Goal: Task Accomplishment & Management: Use online tool/utility

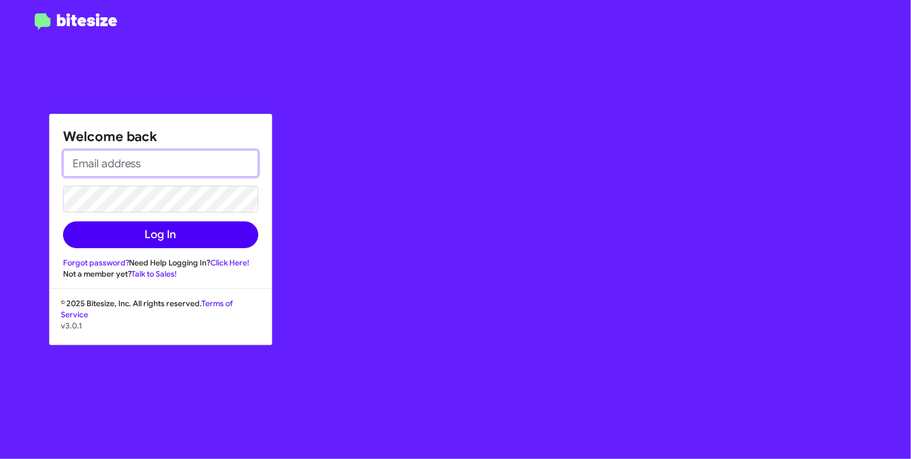
type input "[EMAIL_ADDRESS][DOMAIN_NAME]"
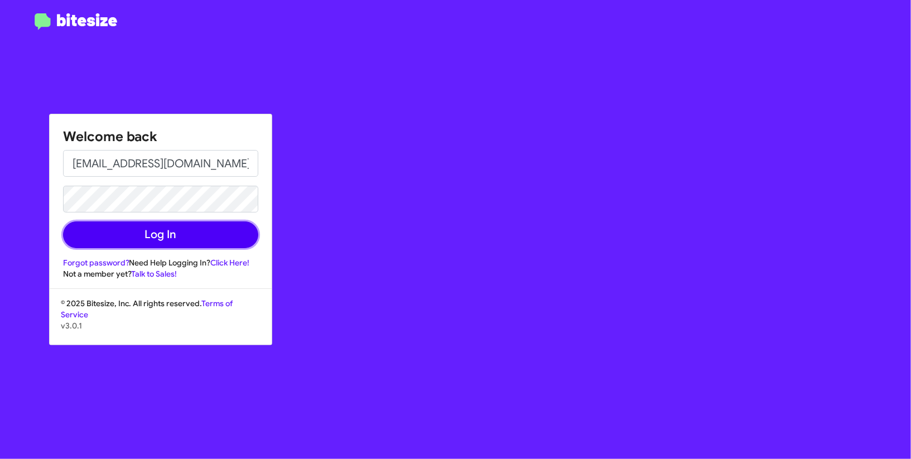
click at [131, 242] on button "Log In" at bounding box center [160, 235] width 195 height 27
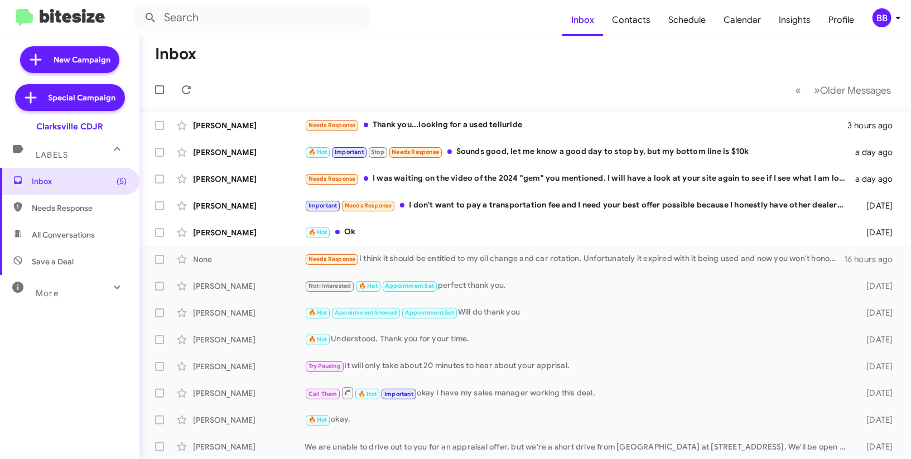
click at [880, 21] on div "BB" at bounding box center [882, 17] width 19 height 19
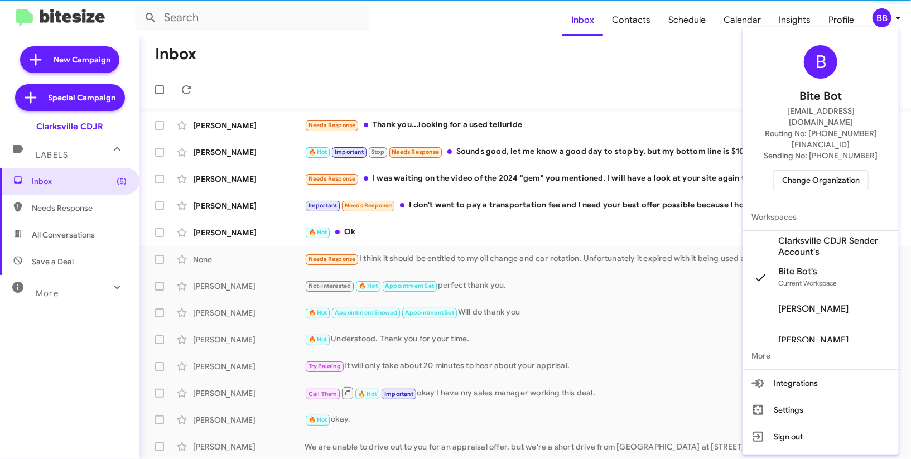
click at [819, 171] on span "Change Organization" at bounding box center [822, 180] width 78 height 19
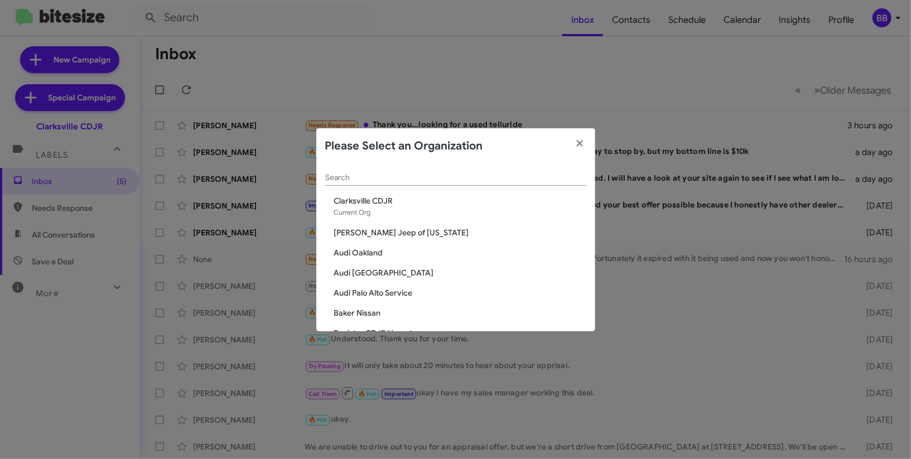
click at [424, 168] on div "Search" at bounding box center [455, 175] width 261 height 22
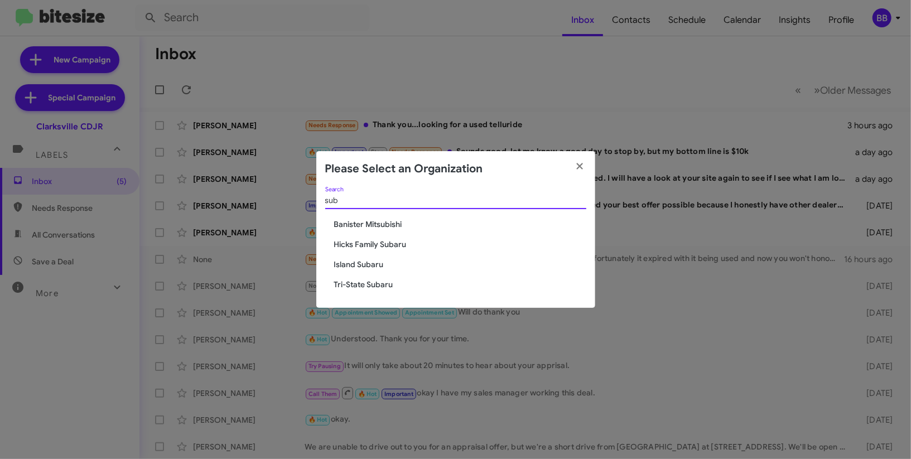
type input "sub"
click at [582, 166] on icon "button" at bounding box center [580, 166] width 13 height 10
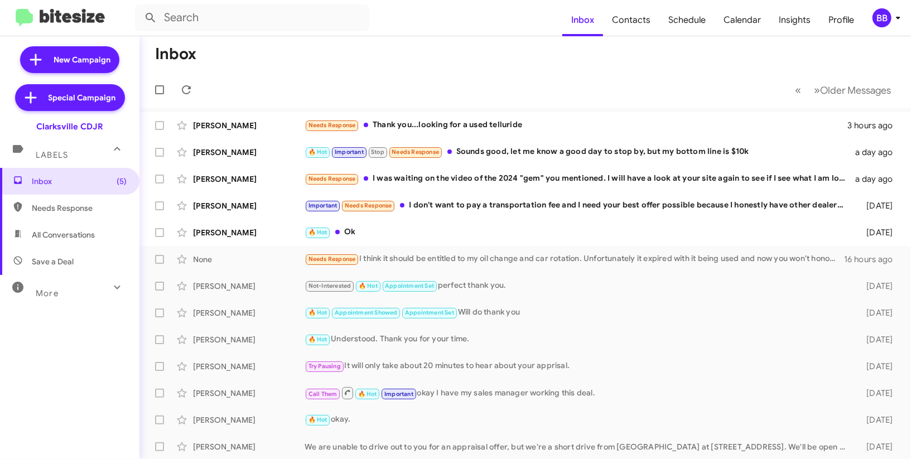
click at [892, 10] on span "BB" at bounding box center [888, 17] width 33 height 19
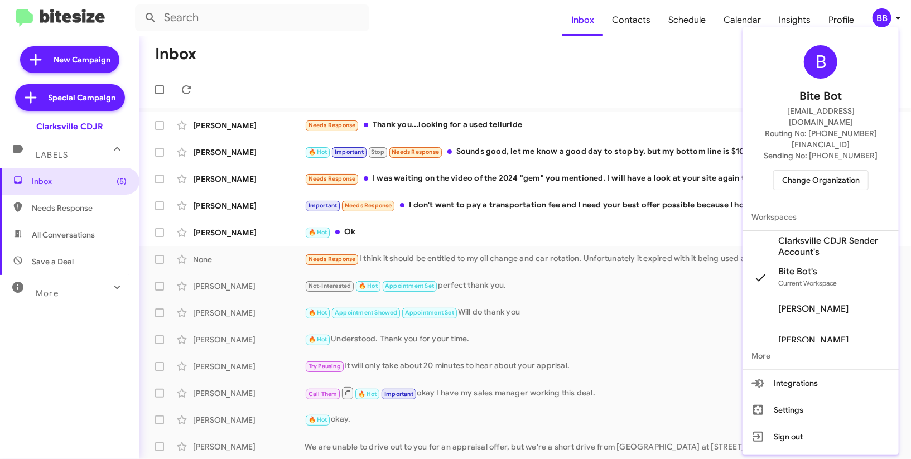
click at [818, 169] on div "B Bite Bot madoka+2@bitesize.co Routing No: +1 (410) 988-8100 Sending No: +1 (4…" at bounding box center [821, 118] width 156 height 172
click at [818, 171] on span "Change Organization" at bounding box center [822, 180] width 78 height 19
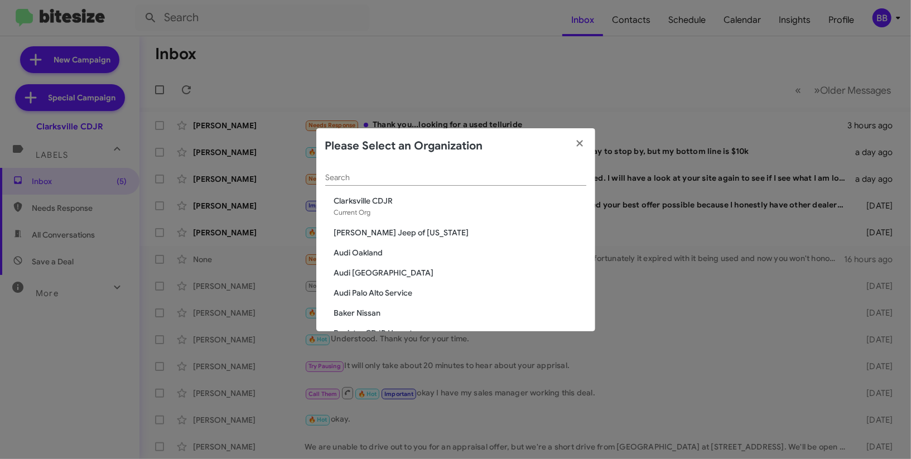
click at [425, 181] on input "Search" at bounding box center [455, 178] width 261 height 9
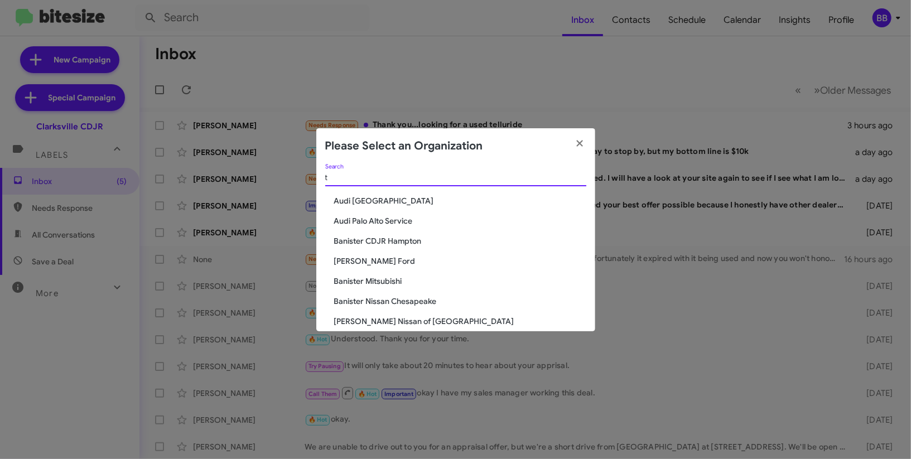
type input "ti"
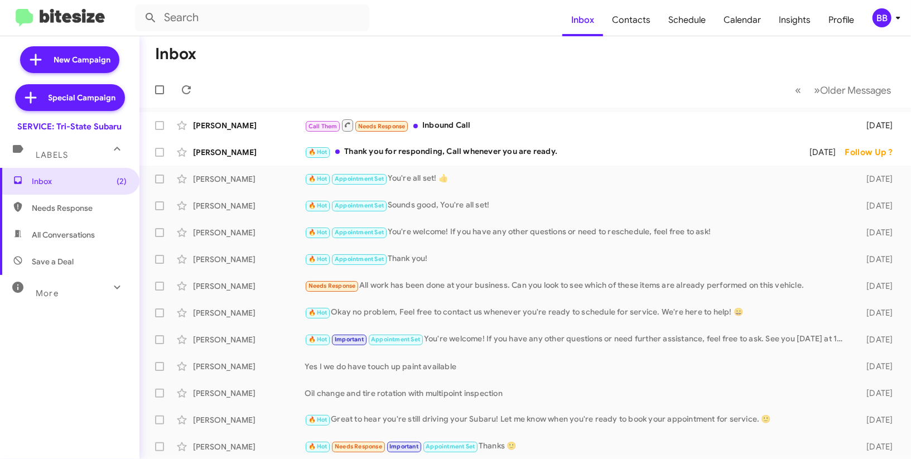
click at [885, 15] on div "BB" at bounding box center [882, 17] width 19 height 19
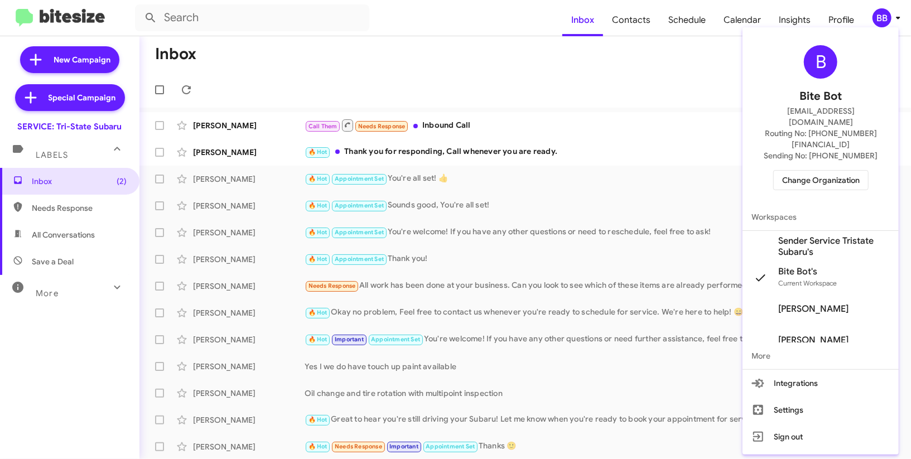
click at [826, 236] on span "Sender Service Tristate Subaru's" at bounding box center [835, 247] width 112 height 22
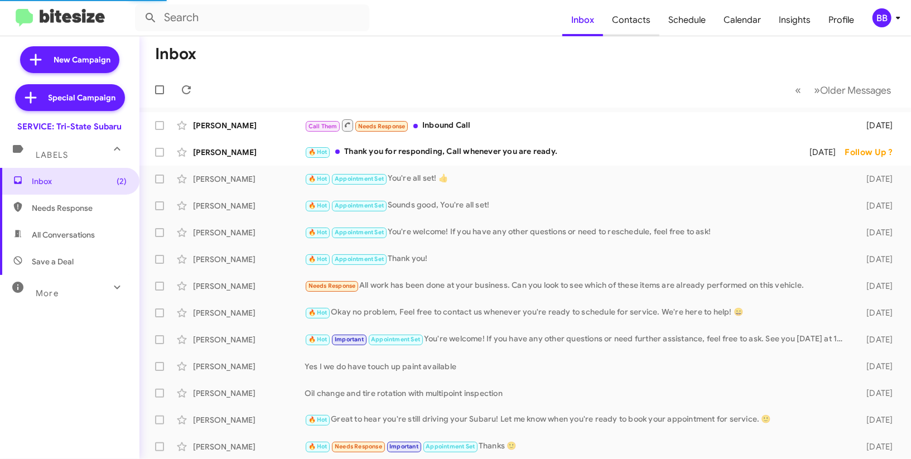
click at [636, 17] on span "Contacts" at bounding box center [631, 20] width 56 height 32
type input "in:groups"
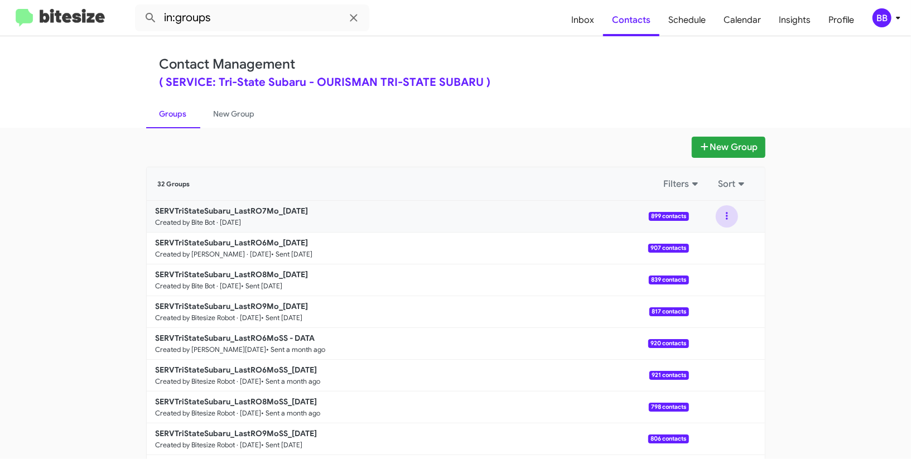
click at [728, 220] on button at bounding box center [727, 216] width 22 height 22
click at [702, 277] on button "Archive" at bounding box center [693, 273] width 89 height 27
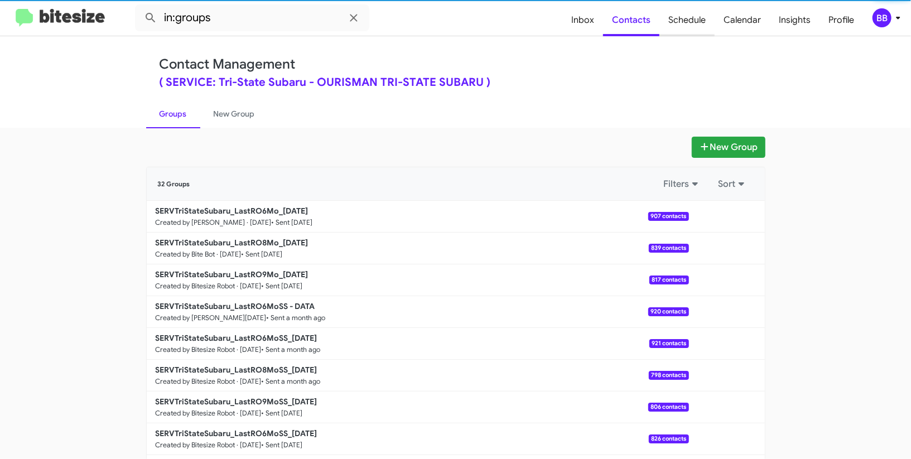
click at [685, 30] on span "Schedule" at bounding box center [687, 20] width 55 height 32
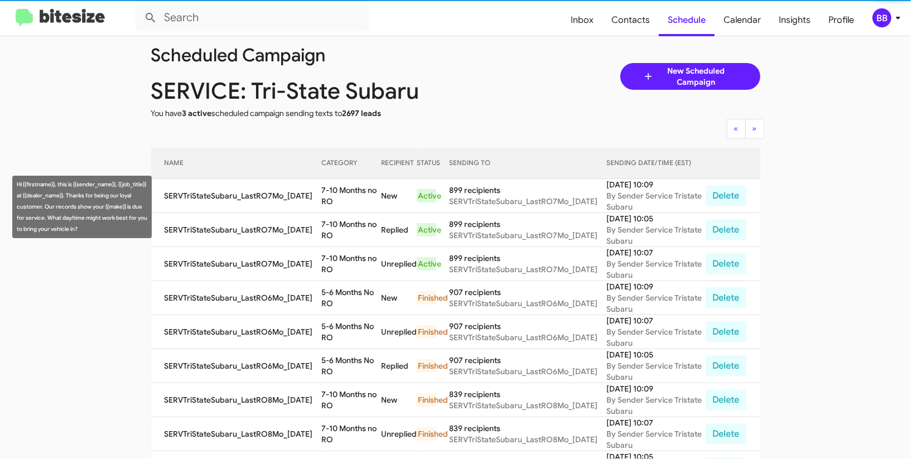
scroll to position [31, 0]
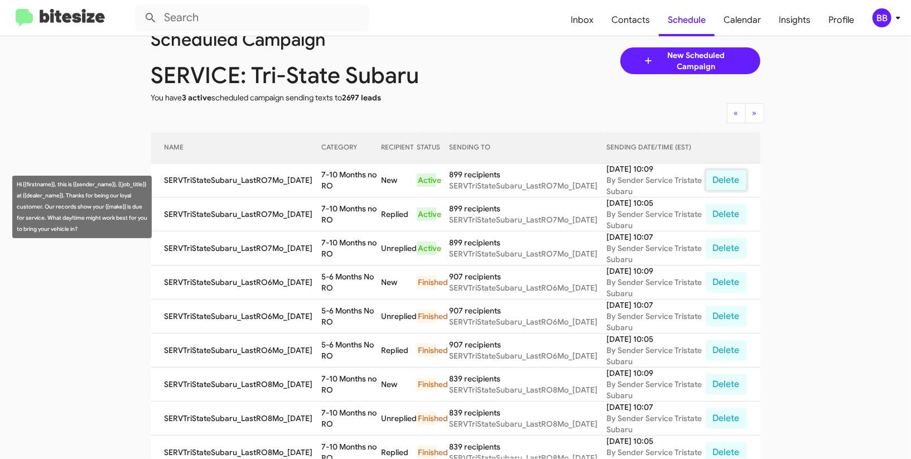
click at [727, 189] on button "Delete" at bounding box center [726, 180] width 41 height 21
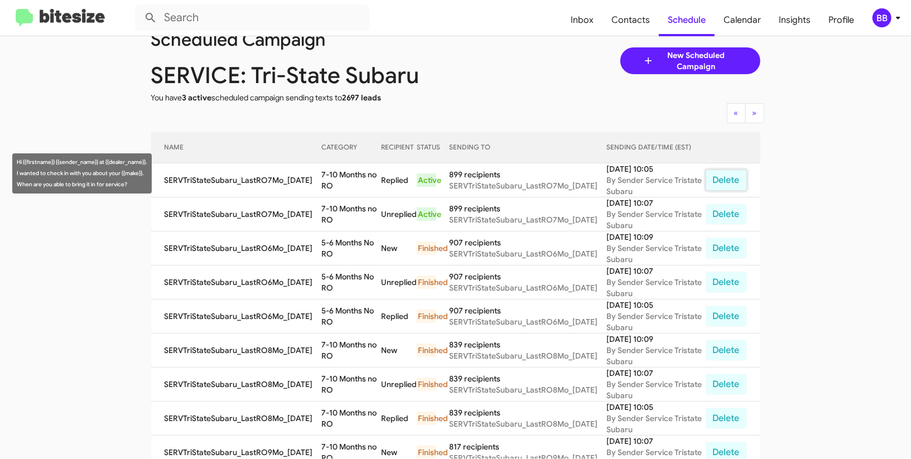
click at [722, 180] on button "Delete" at bounding box center [726, 180] width 41 height 21
click at [716, 177] on button "Delete" at bounding box center [726, 180] width 41 height 21
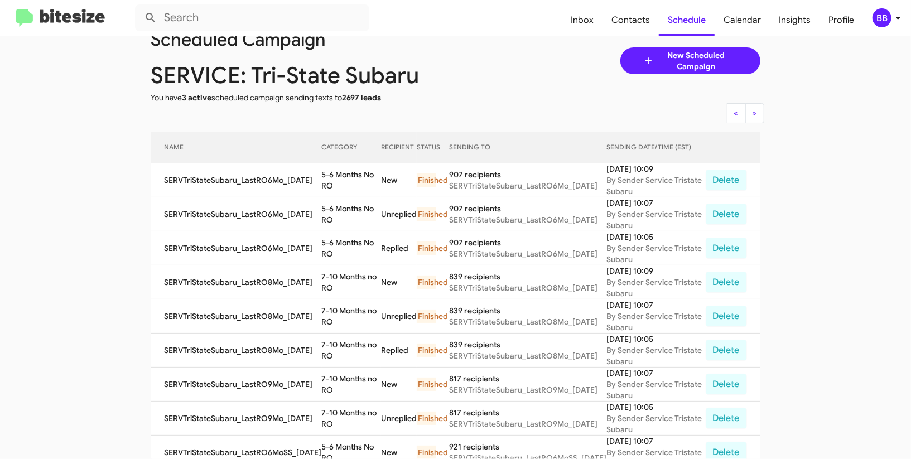
click at [884, 21] on div "BB" at bounding box center [882, 17] width 19 height 19
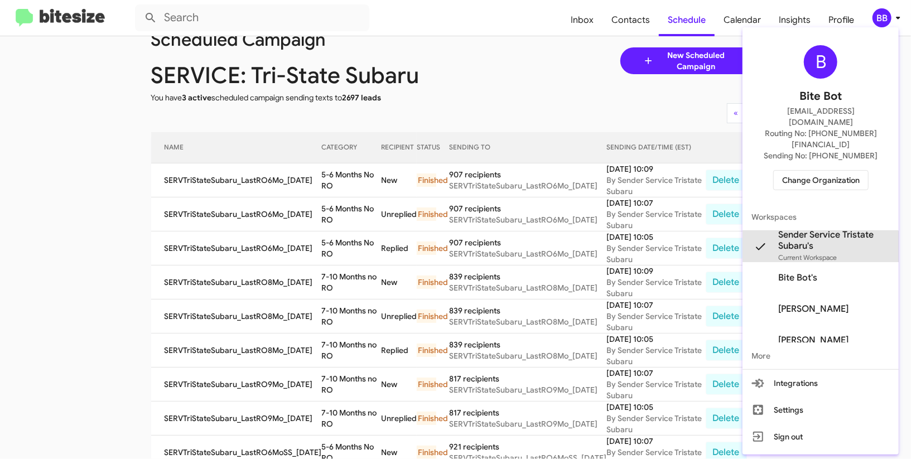
click at [819, 229] on span "Sender Service Tristate Subaru's" at bounding box center [835, 240] width 112 height 22
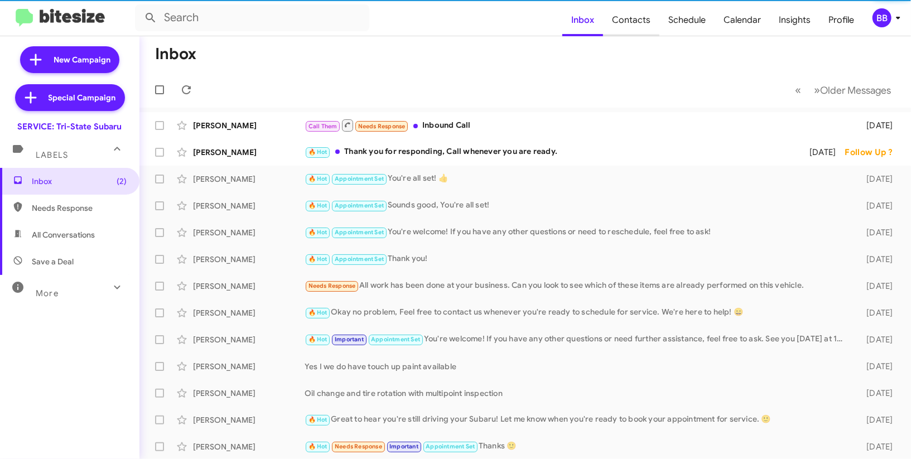
click at [628, 20] on span "Contacts" at bounding box center [631, 20] width 56 height 32
type input "in:groups"
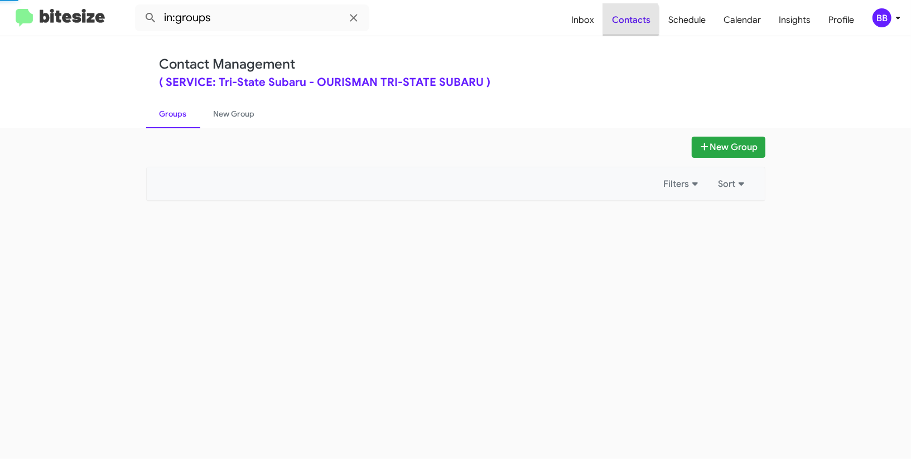
click at [628, 20] on span "Contacts" at bounding box center [631, 20] width 56 height 32
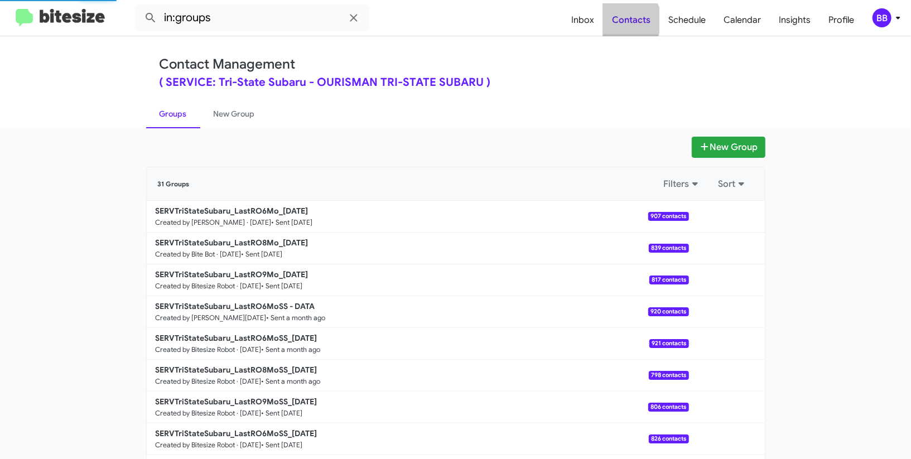
click at [628, 20] on span "Contacts" at bounding box center [631, 20] width 56 height 32
click at [876, 26] on span "BB" at bounding box center [888, 17] width 33 height 19
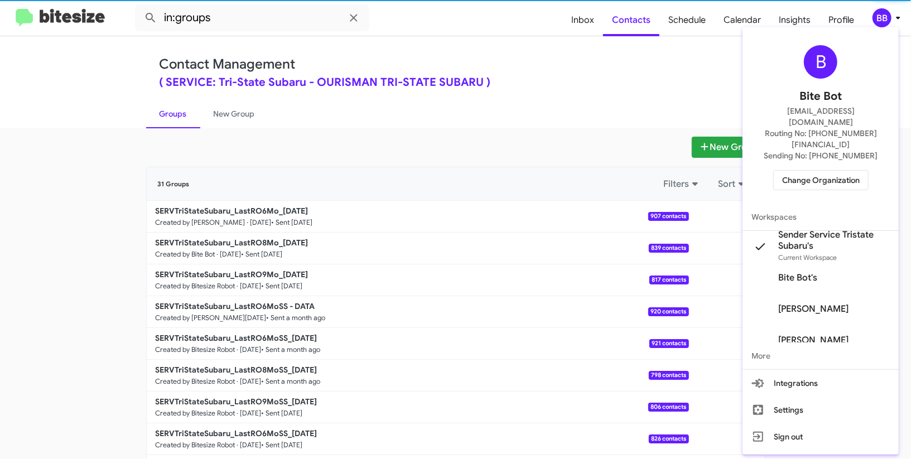
click at [787, 229] on span "Sender Service Tristate Subaru's" at bounding box center [835, 240] width 112 height 22
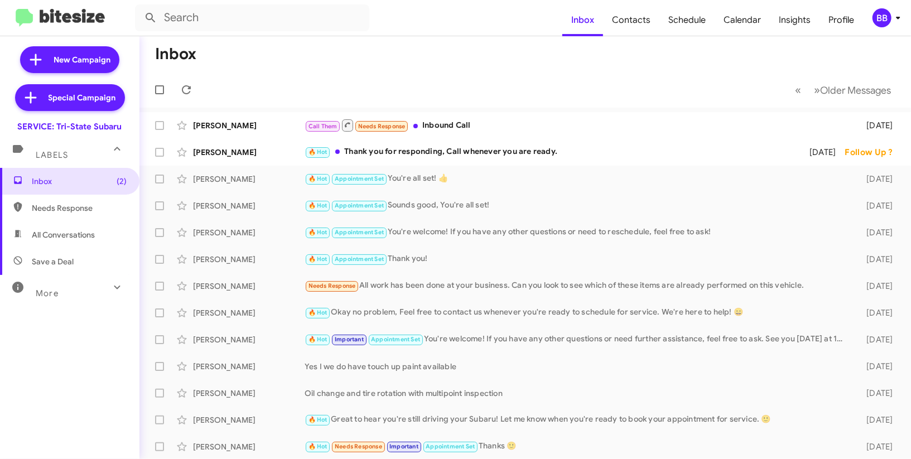
click at [884, 16] on div "BB" at bounding box center [882, 17] width 19 height 19
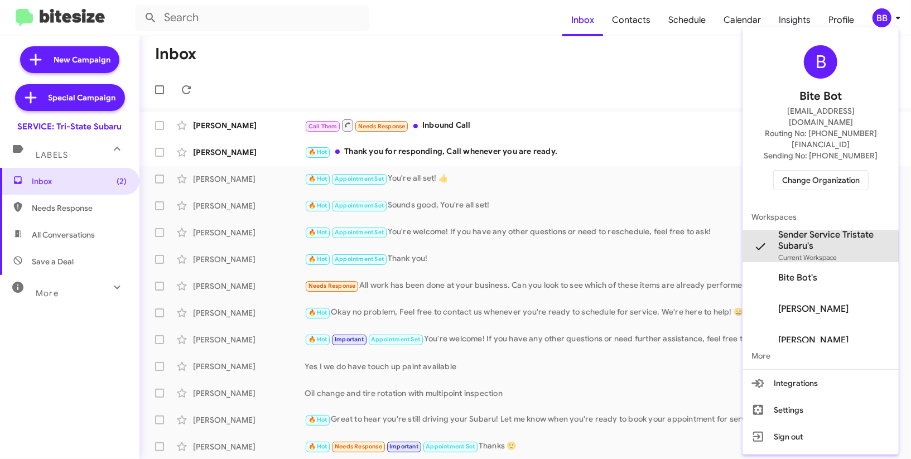
click at [822, 229] on span "Sender Service Tristate Subaru's" at bounding box center [835, 240] width 112 height 22
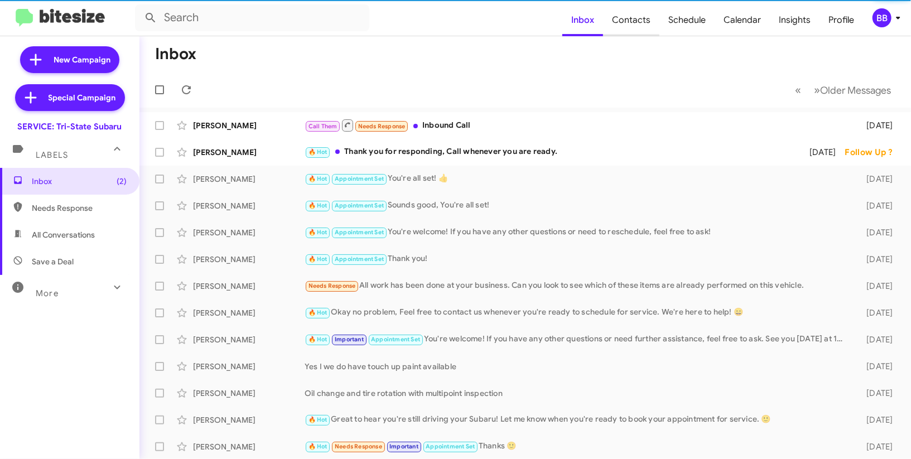
click at [641, 21] on span "Contacts" at bounding box center [631, 20] width 56 height 32
type input "in:groups"
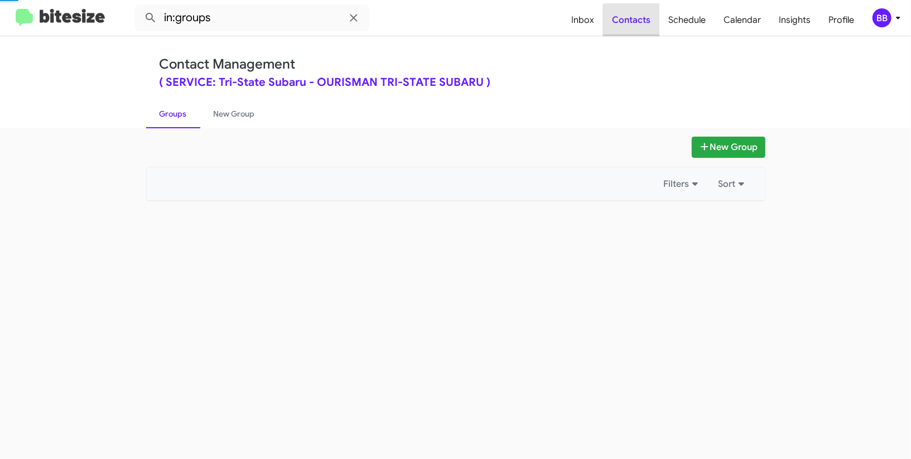
click at [641, 21] on span "Contacts" at bounding box center [631, 20] width 56 height 32
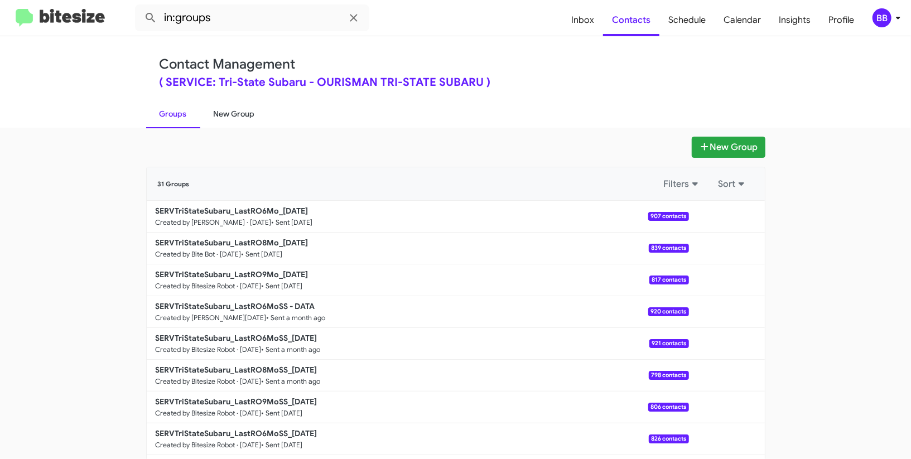
click at [239, 124] on link "New Group" at bounding box center [234, 113] width 68 height 29
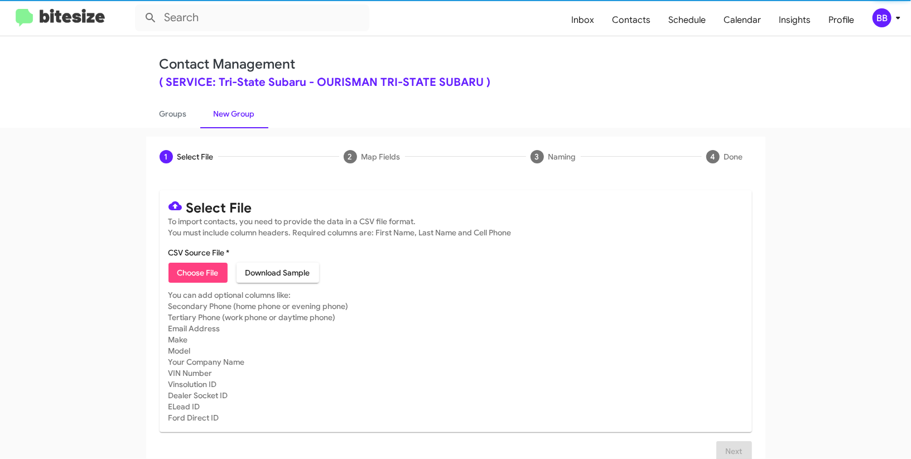
click at [208, 273] on span "Choose File" at bounding box center [197, 273] width 41 height 20
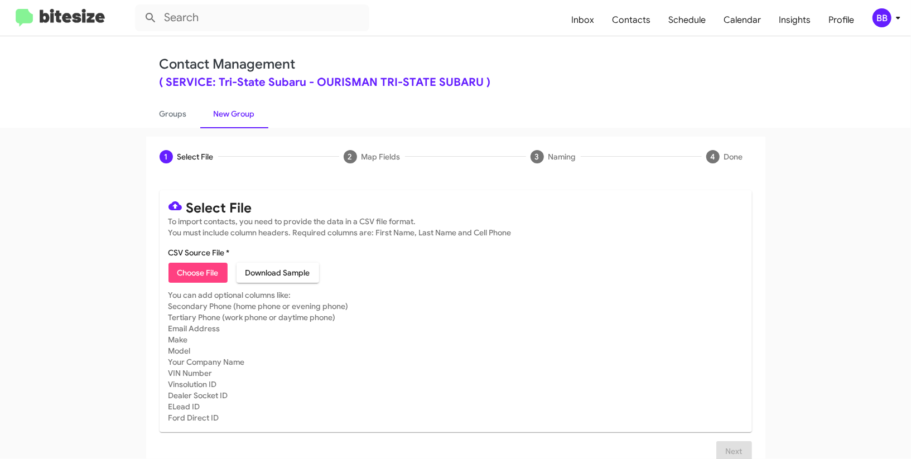
type input "SERVTriStateSubaru_LastRO7Mo_10-06-25"
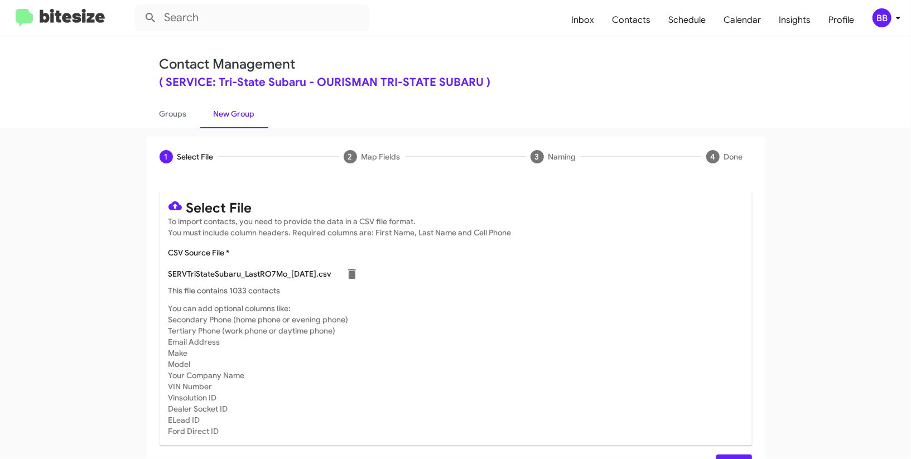
click at [891, 16] on div "BB" at bounding box center [882, 17] width 19 height 19
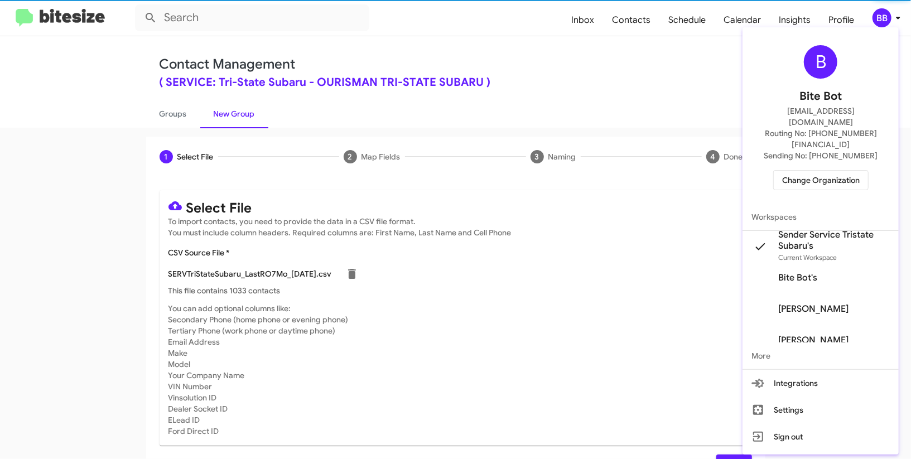
click at [891, 16] on div at bounding box center [455, 229] width 911 height 459
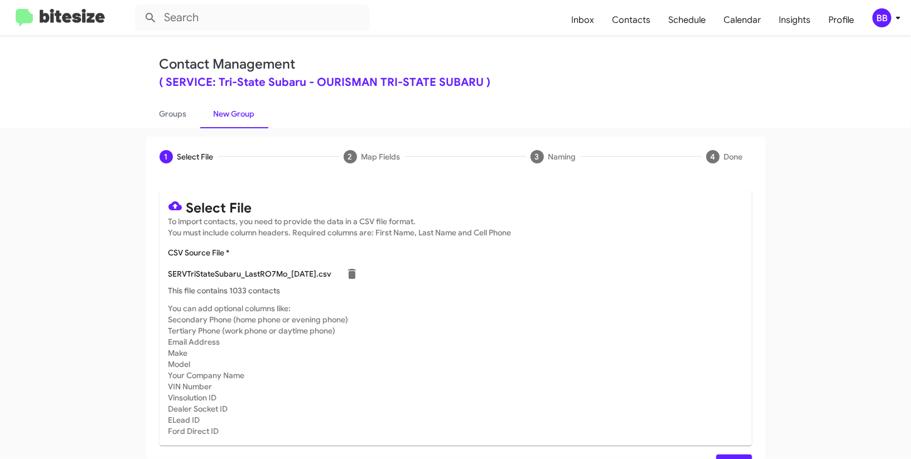
scroll to position [28, 0]
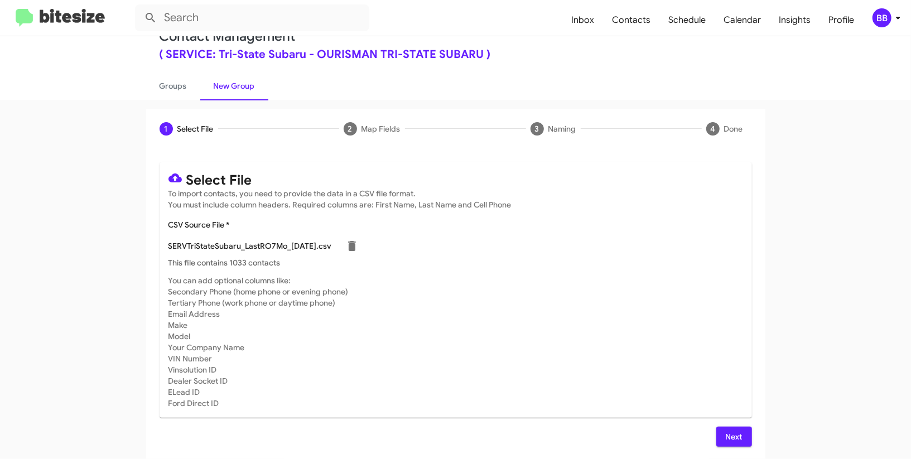
click at [731, 440] on span "Next" at bounding box center [735, 437] width 18 height 20
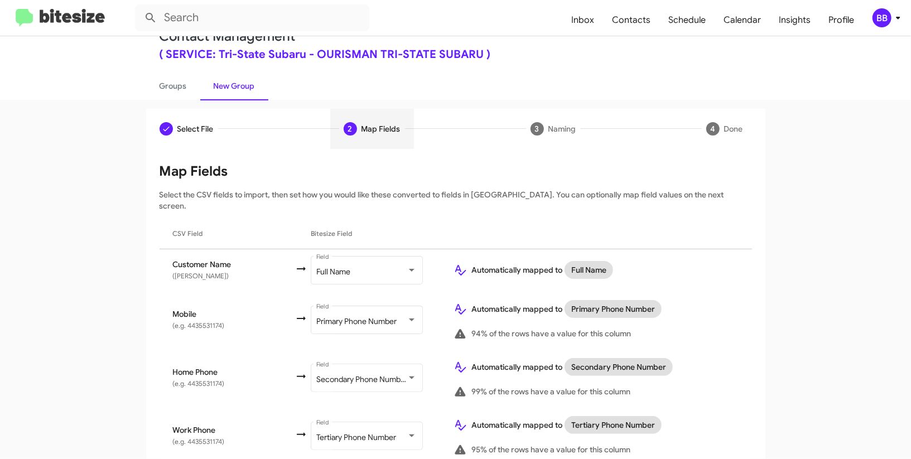
click at [893, 17] on icon at bounding box center [898, 17] width 13 height 13
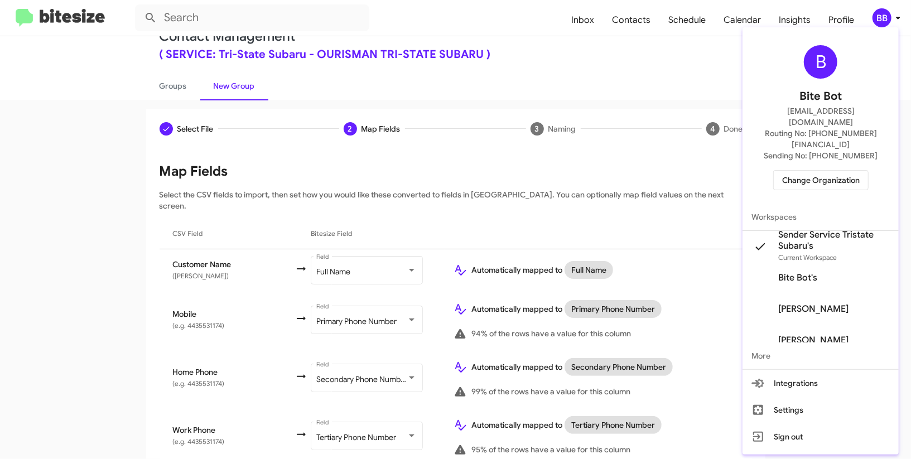
click at [893, 17] on div at bounding box center [455, 229] width 911 height 459
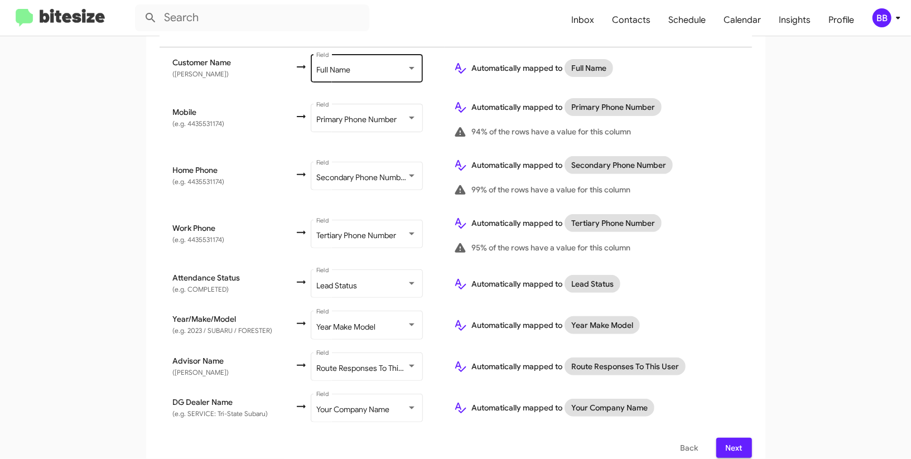
scroll to position [232, 0]
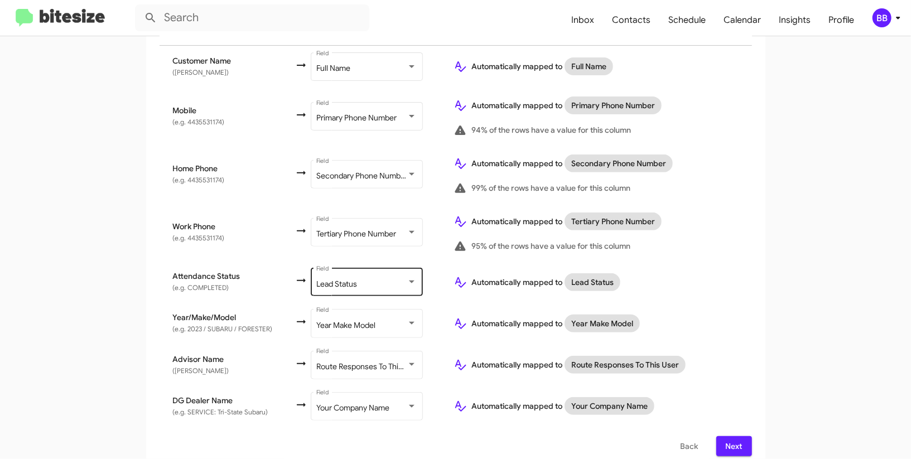
click at [348, 266] on div "Lead Status Field" at bounding box center [366, 281] width 100 height 31
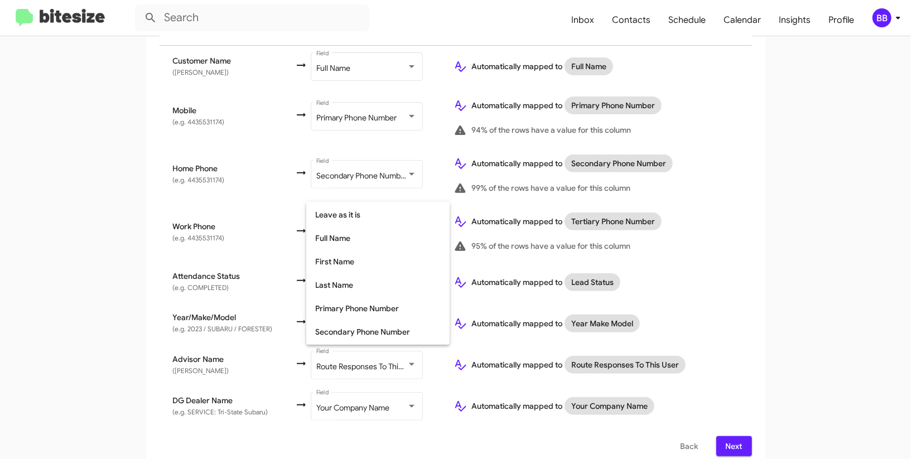
scroll to position [0, 0]
click at [378, 204] on span "Don't map this field" at bounding box center [378, 213] width 126 height 23
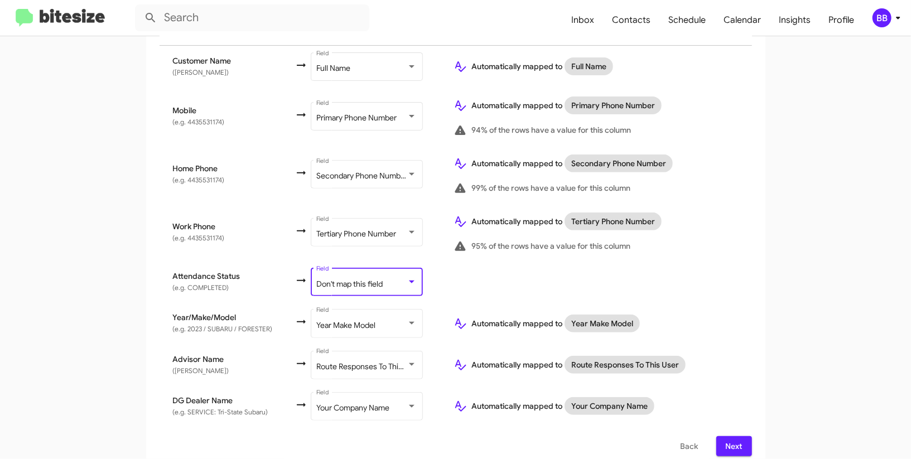
click at [773, 170] on div "Select File 2 Map Fields 3 Naming 4 Done Select File To import contacts, you ne…" at bounding box center [456, 187] width 636 height 565
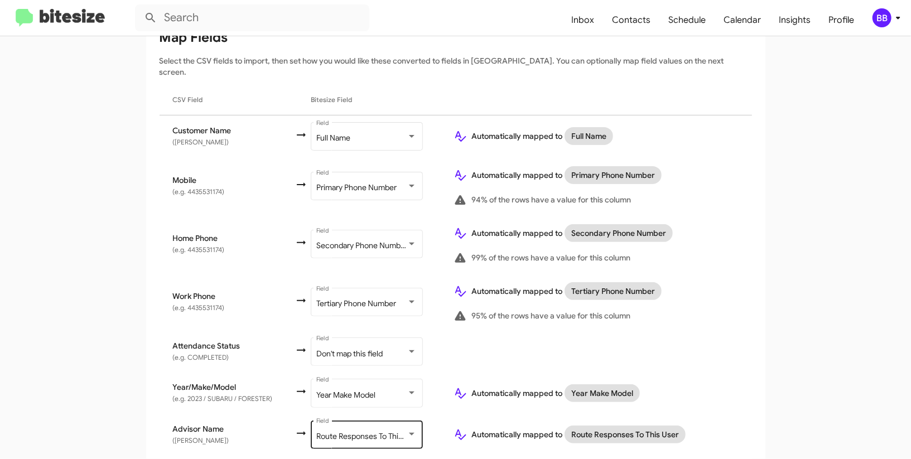
scroll to position [232, 0]
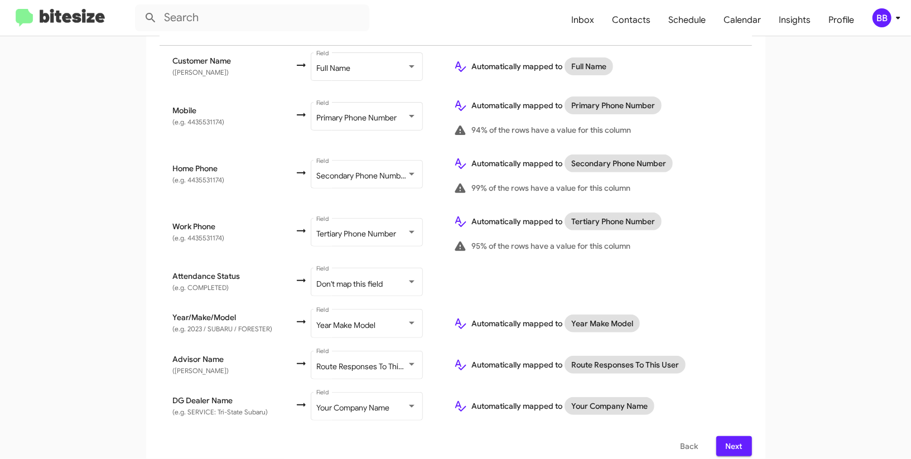
click at [740, 439] on span "Next" at bounding box center [735, 446] width 18 height 20
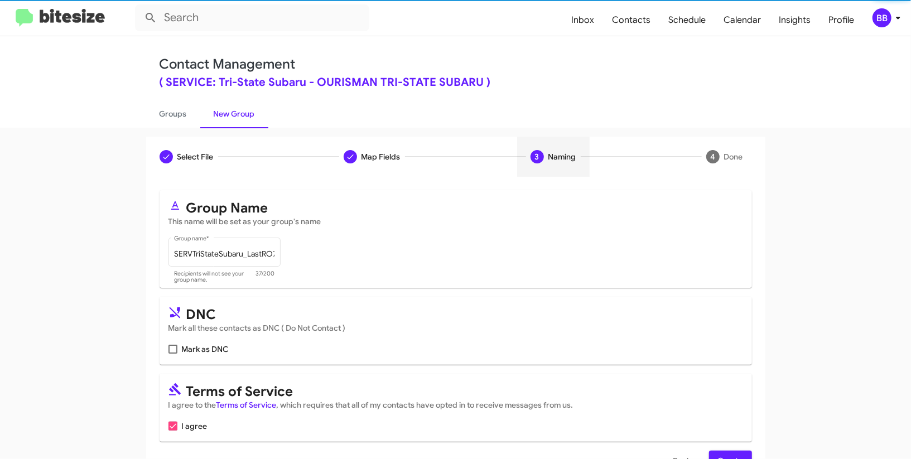
scroll to position [33, 0]
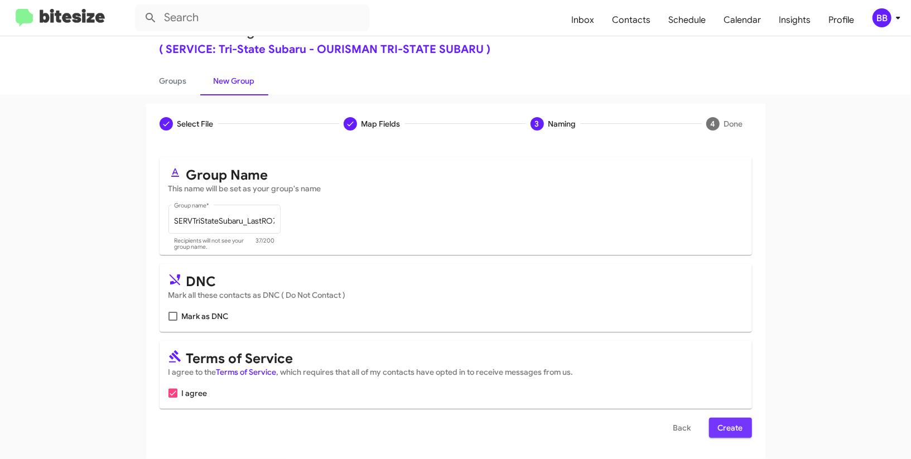
click at [722, 428] on span "Create" at bounding box center [730, 428] width 25 height 20
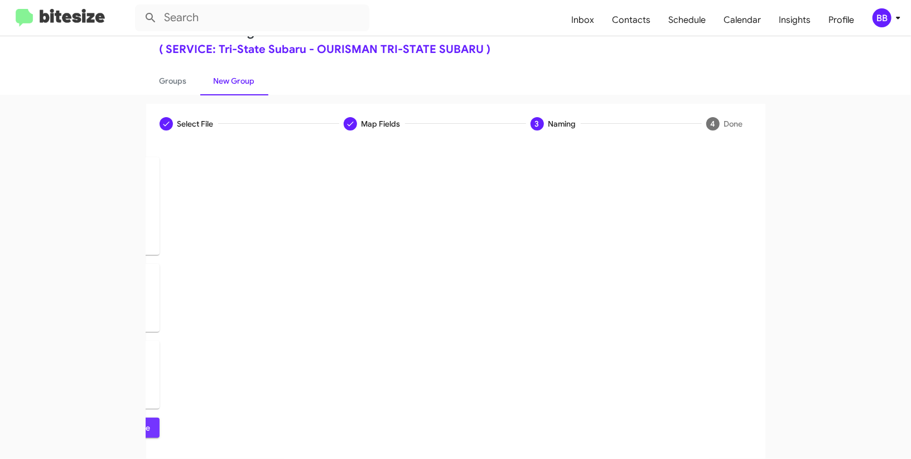
scroll to position [0, 0]
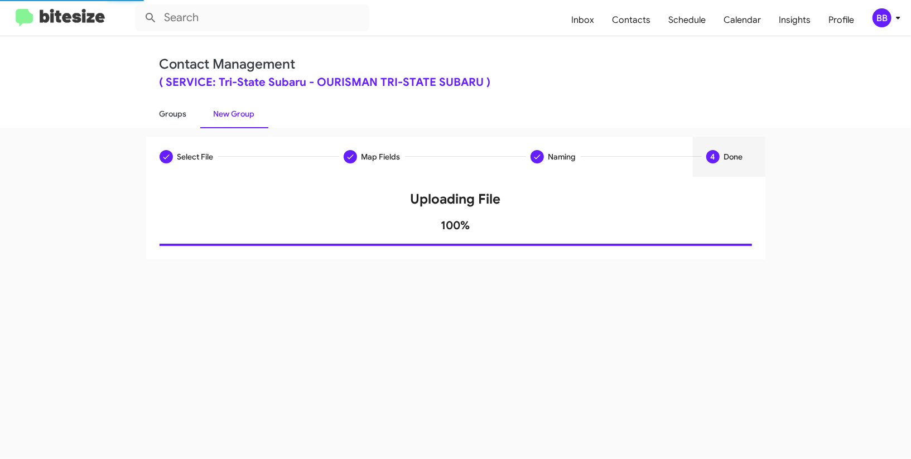
click at [172, 117] on link "Groups" at bounding box center [173, 113] width 54 height 29
type input "in:groups"
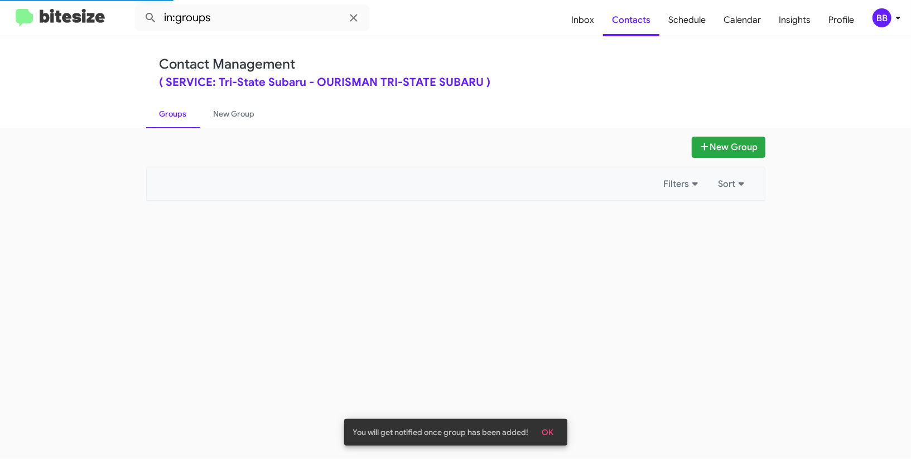
click at [172, 117] on link "Groups" at bounding box center [173, 113] width 54 height 29
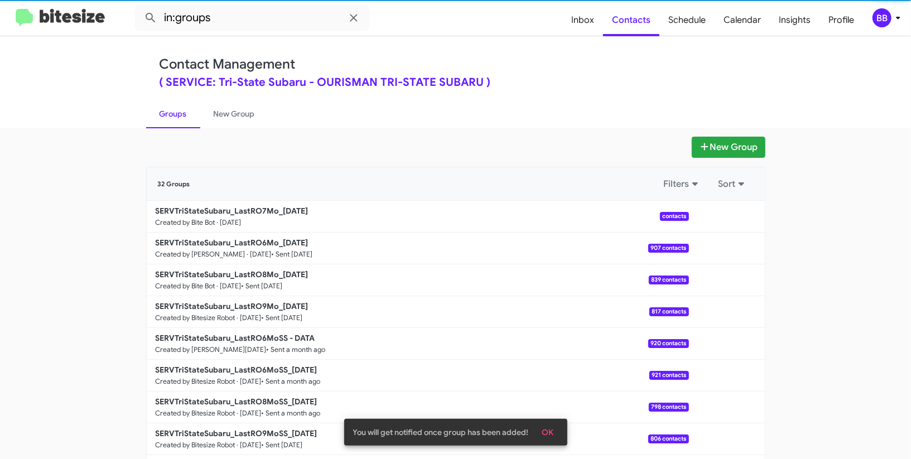
click at [172, 117] on link "Groups" at bounding box center [173, 113] width 54 height 29
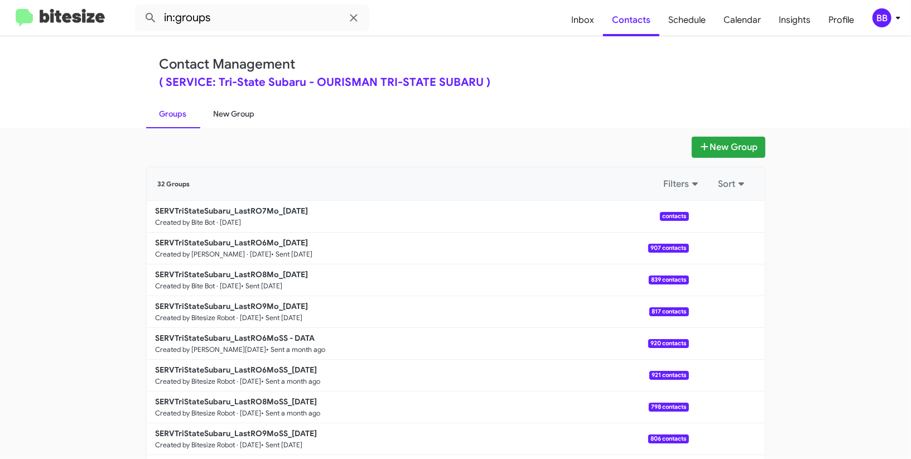
click at [241, 111] on link "New Group" at bounding box center [234, 113] width 68 height 29
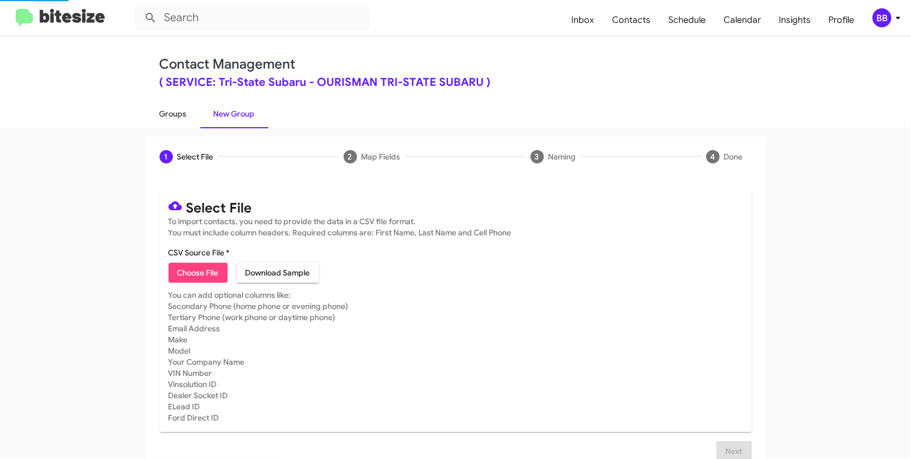
click at [163, 117] on link "Groups" at bounding box center [173, 113] width 54 height 29
type input "in:groups"
click at [163, 117] on link "Groups" at bounding box center [173, 113] width 54 height 29
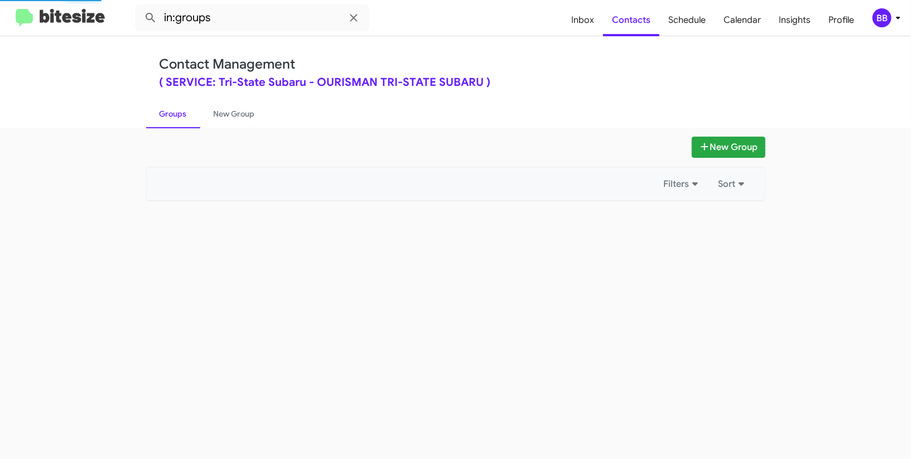
click at [163, 117] on link "Groups" at bounding box center [173, 113] width 54 height 29
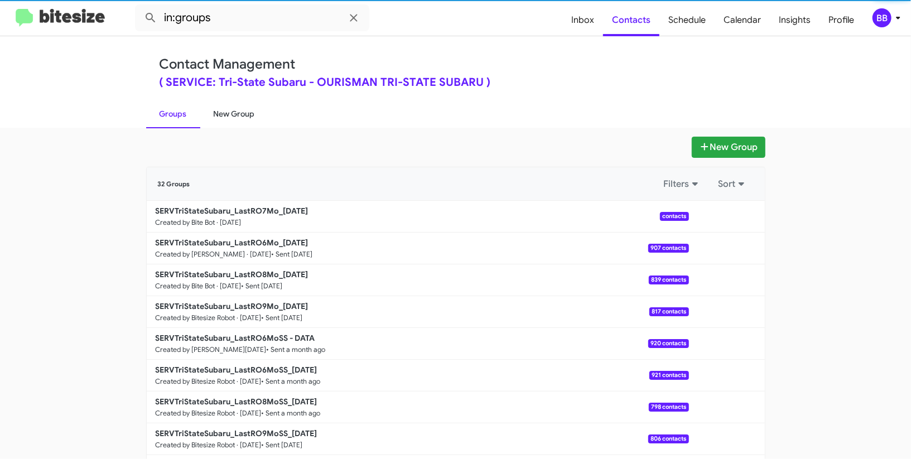
click at [227, 117] on link "New Group" at bounding box center [234, 113] width 68 height 29
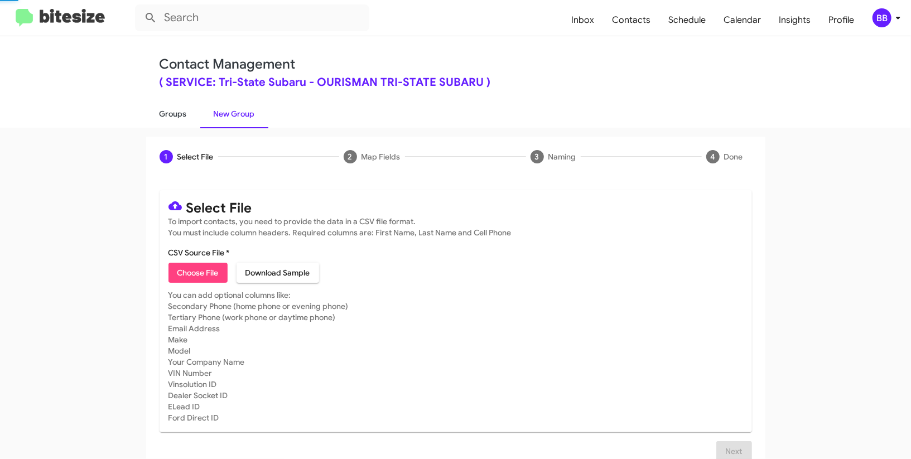
click at [177, 120] on link "Groups" at bounding box center [173, 113] width 54 height 29
type input "in:groups"
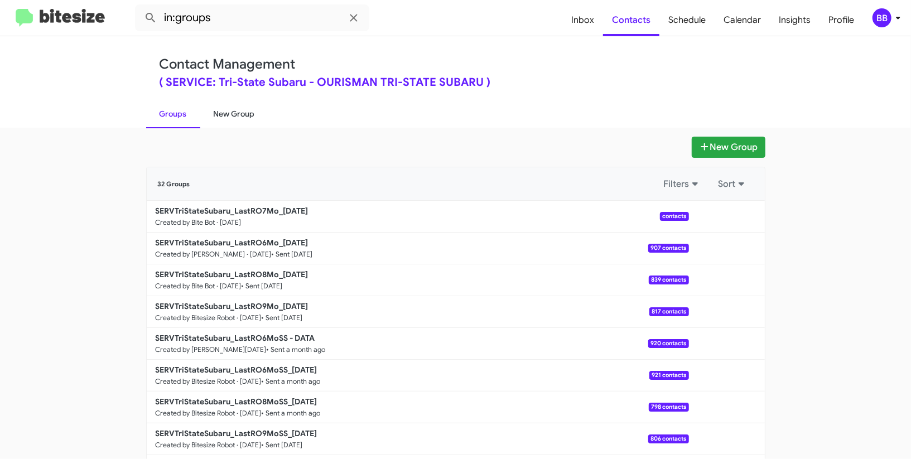
click at [231, 110] on link "New Group" at bounding box center [234, 113] width 68 height 29
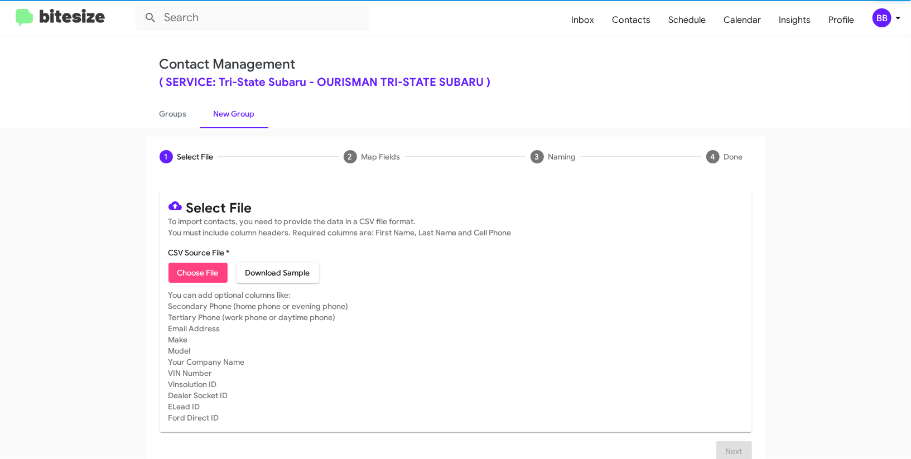
click at [200, 111] on link "New Group" at bounding box center [234, 113] width 68 height 29
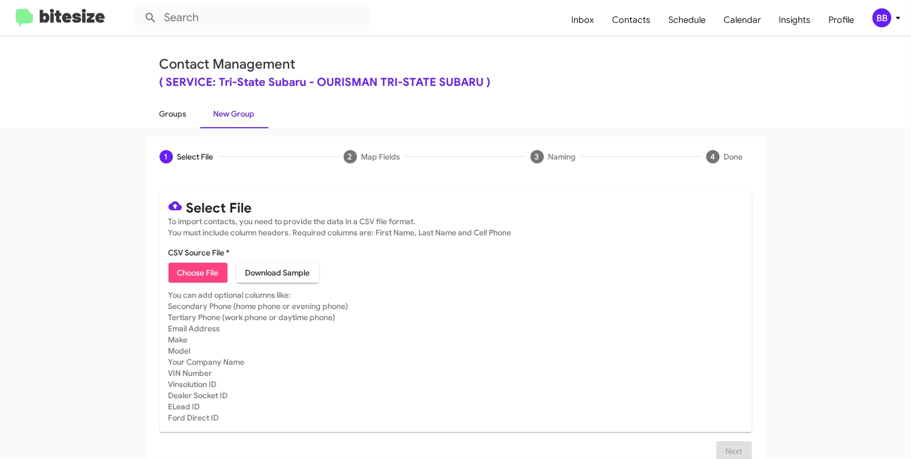
click at [189, 114] on link "Groups" at bounding box center [173, 113] width 54 height 29
type input "in:groups"
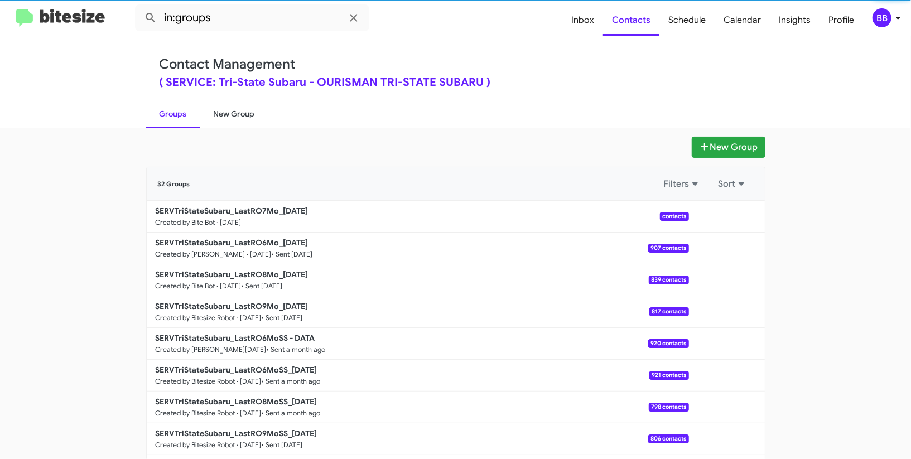
click at [217, 108] on link "New Group" at bounding box center [234, 113] width 68 height 29
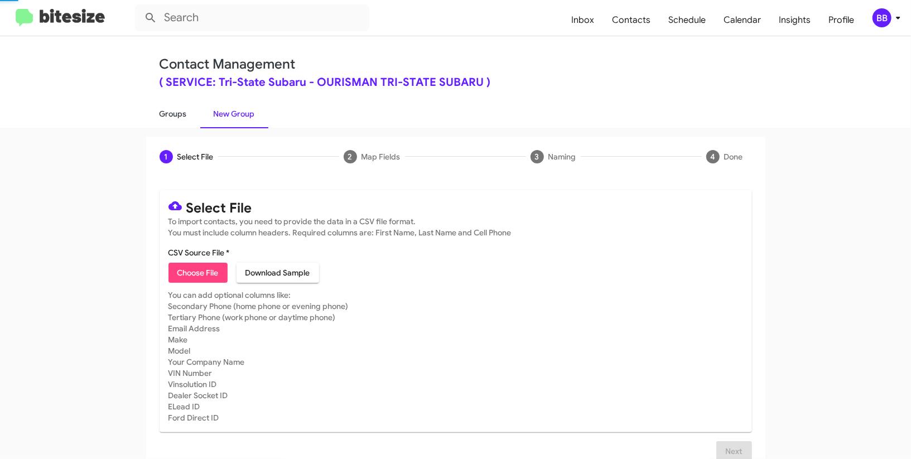
click at [177, 117] on link "Groups" at bounding box center [173, 113] width 54 height 29
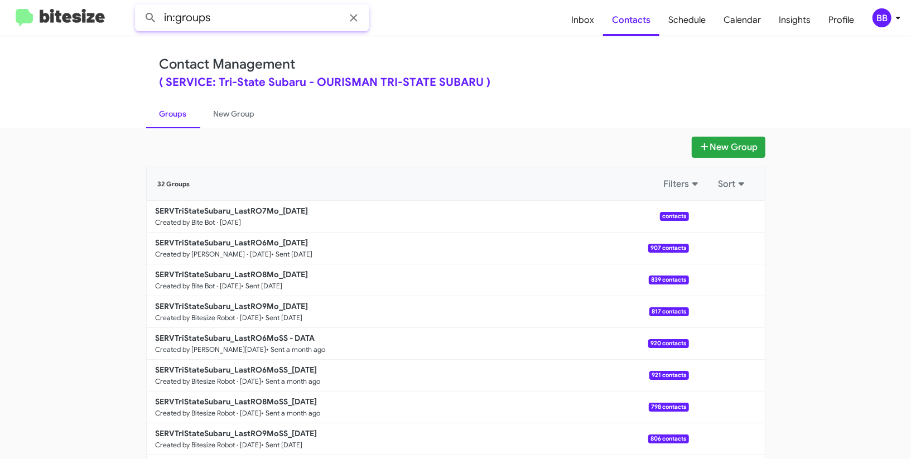
click at [262, 28] on input "in:groups" at bounding box center [252, 17] width 234 height 27
type input "in:groups 7mo"
click at [140, 7] on button at bounding box center [151, 18] width 22 height 22
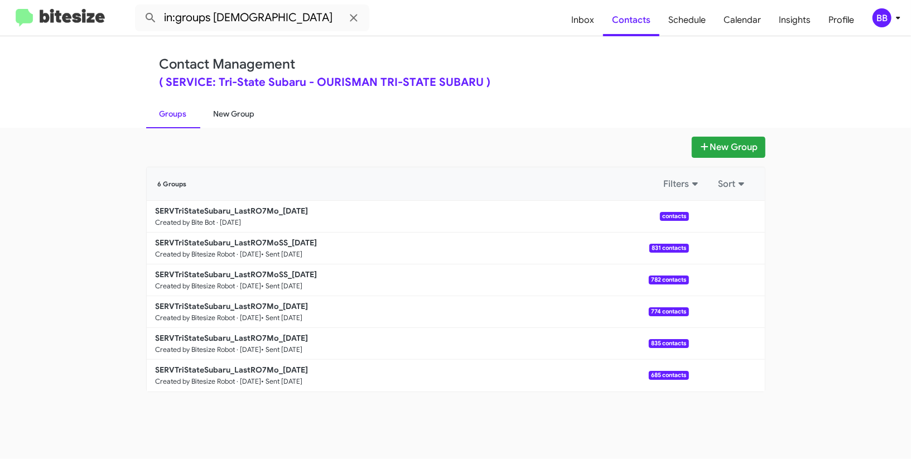
click at [232, 117] on link "New Group" at bounding box center [234, 113] width 68 height 29
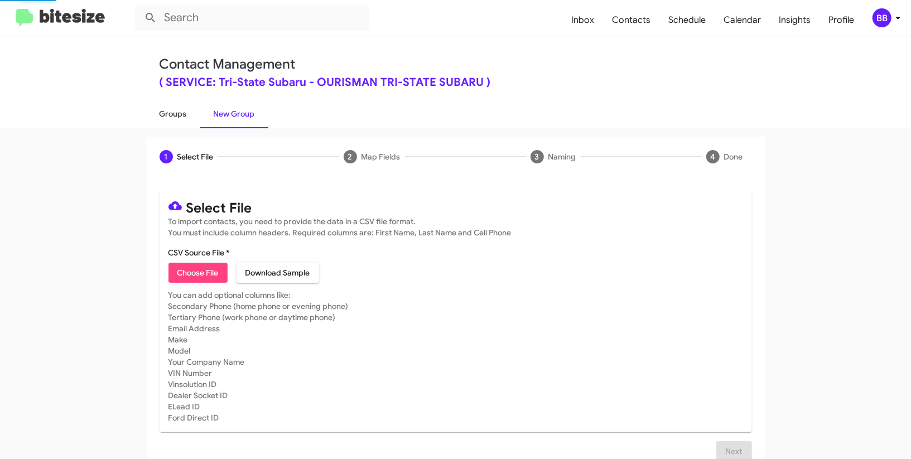
click at [189, 124] on link "Groups" at bounding box center [173, 113] width 54 height 29
type input "in:groups"
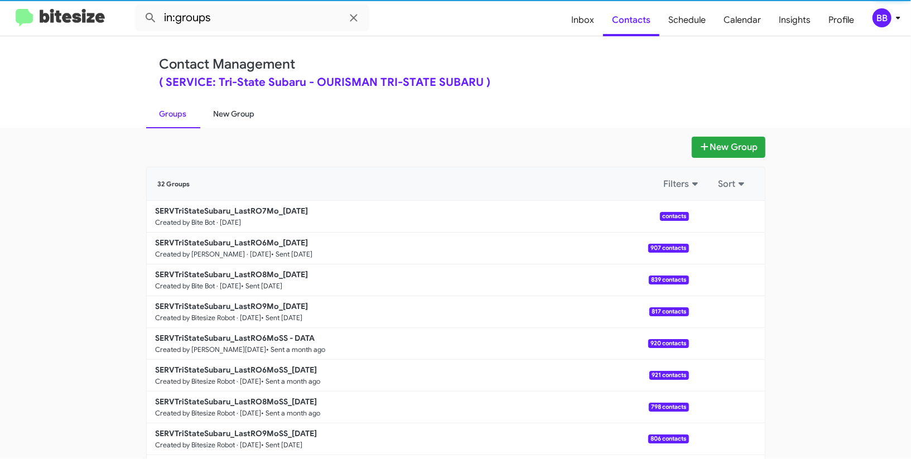
click at [236, 121] on link "New Group" at bounding box center [234, 113] width 68 height 29
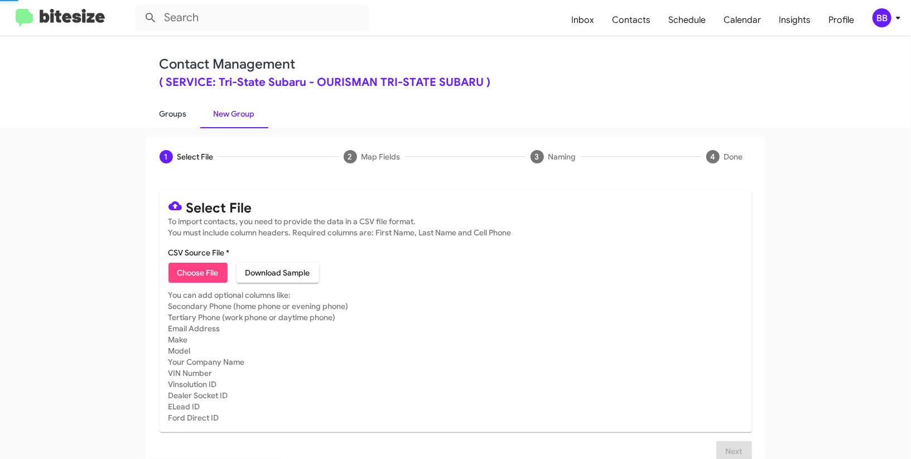
click at [190, 122] on link "Groups" at bounding box center [173, 113] width 54 height 29
type input "in:groups"
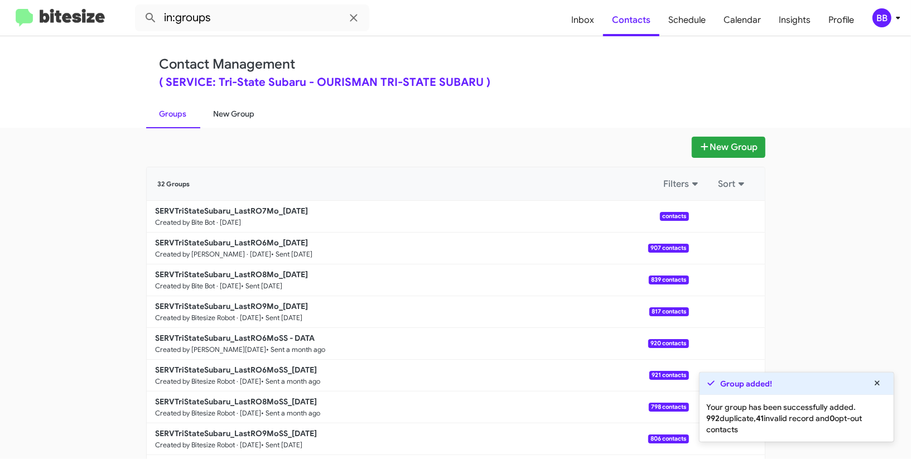
click at [216, 112] on link "New Group" at bounding box center [234, 113] width 68 height 29
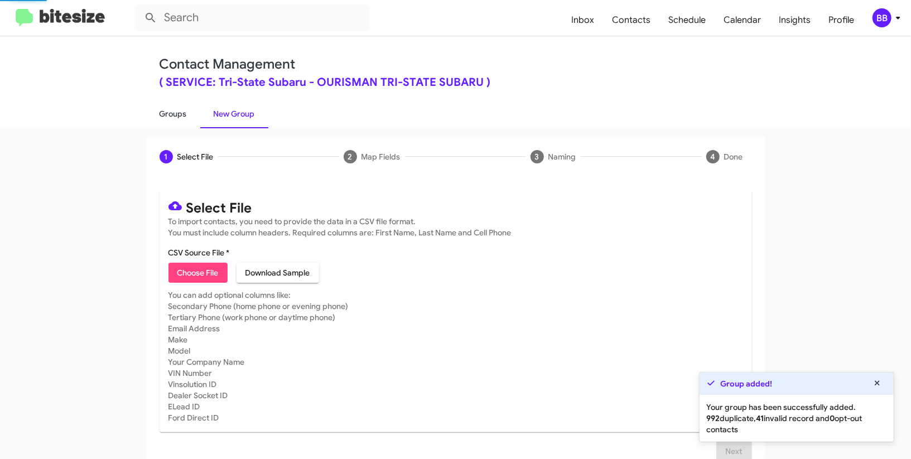
click at [162, 114] on link "Groups" at bounding box center [173, 113] width 54 height 29
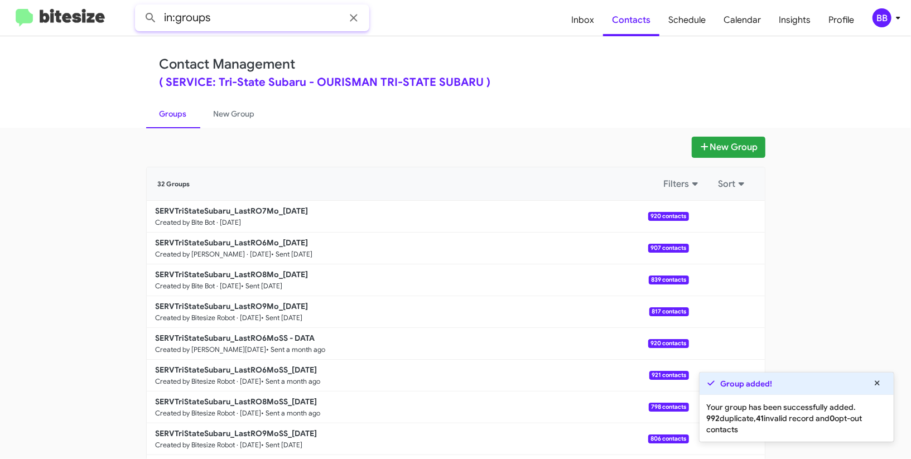
click at [246, 16] on input "in:groups" at bounding box center [252, 17] width 234 height 27
type input "in:groups 7mo"
click at [140, 7] on button at bounding box center [151, 18] width 22 height 22
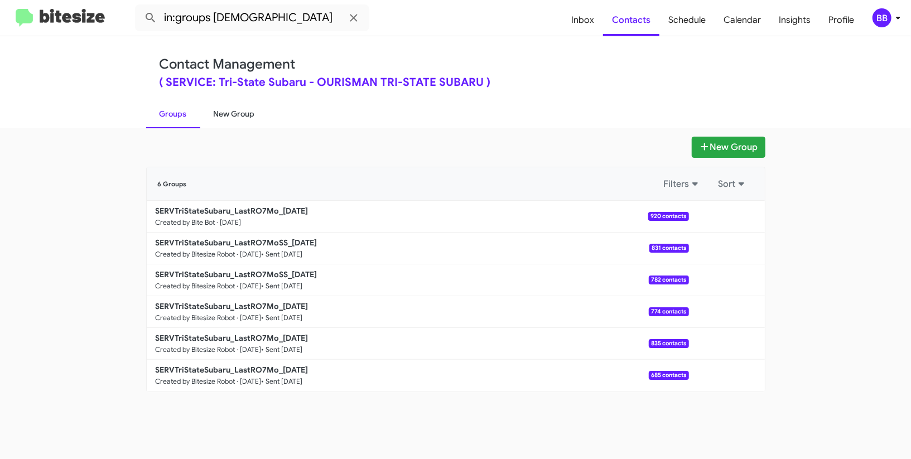
click at [233, 105] on link "New Group" at bounding box center [234, 113] width 68 height 29
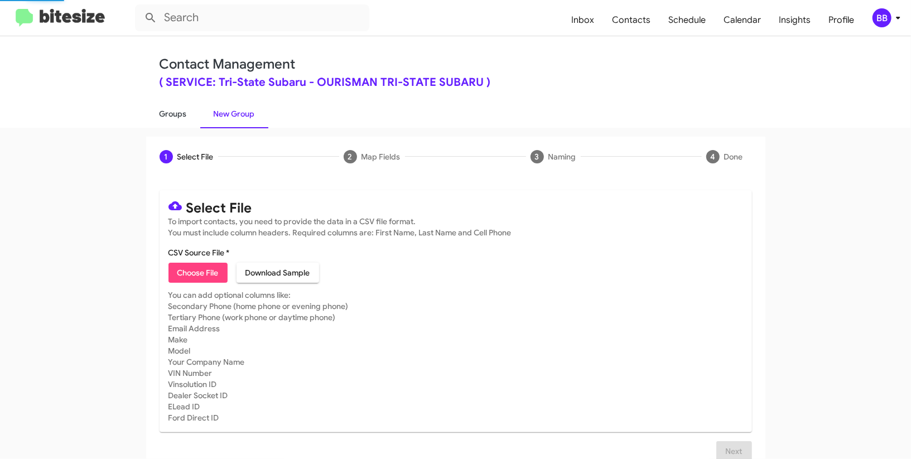
click at [190, 105] on link "Groups" at bounding box center [173, 113] width 54 height 29
type input "in:groups"
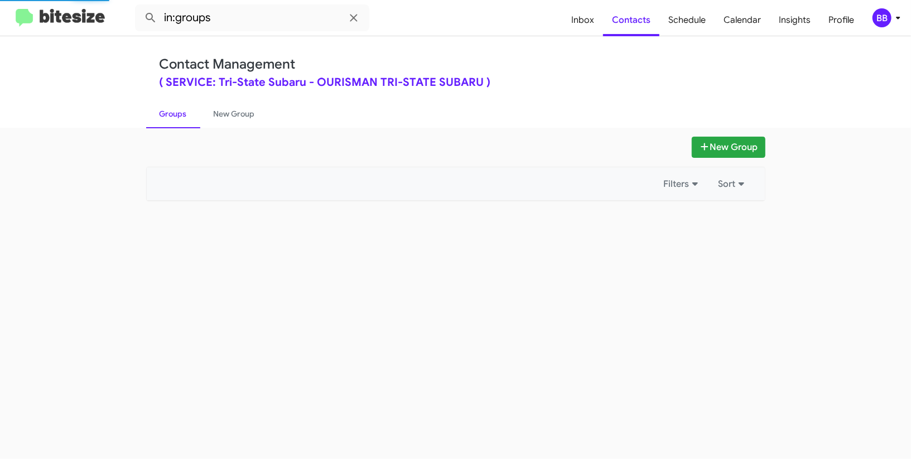
click at [190, 105] on link "Groups" at bounding box center [173, 113] width 54 height 29
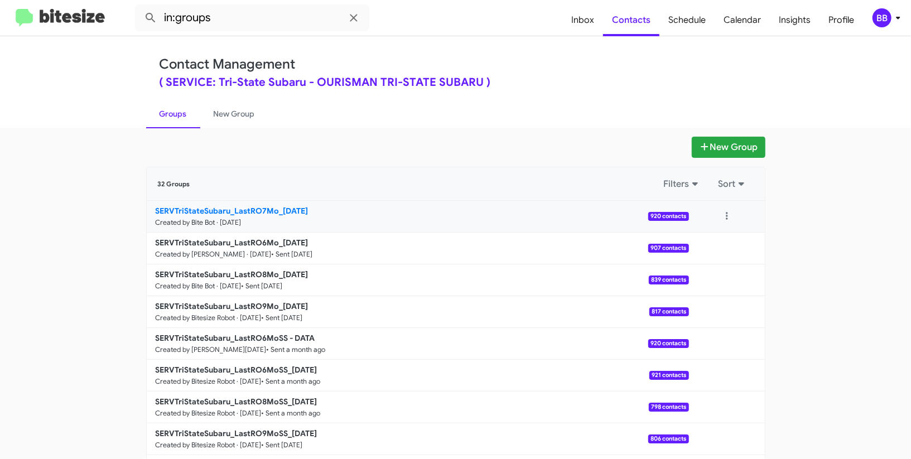
click at [263, 213] on b "SERVTriStateSubaru_LastRO7Mo_10-06-25" at bounding box center [232, 211] width 153 height 10
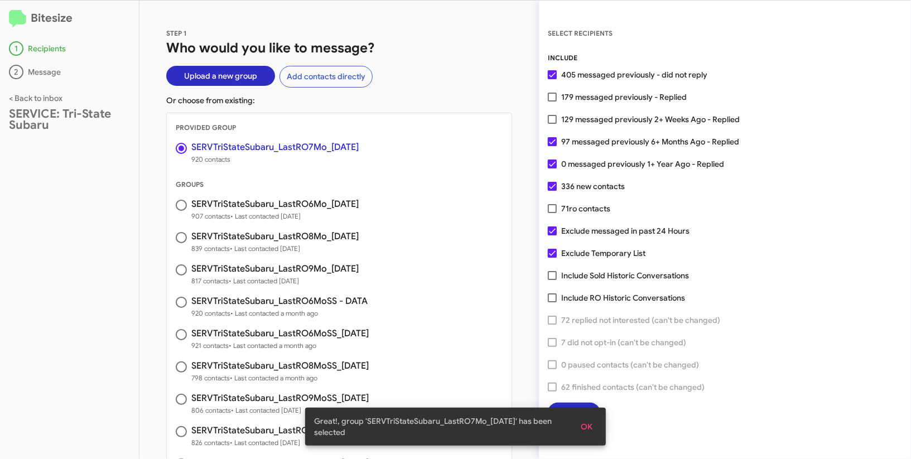
click at [592, 425] on span "OK" at bounding box center [587, 427] width 12 height 20
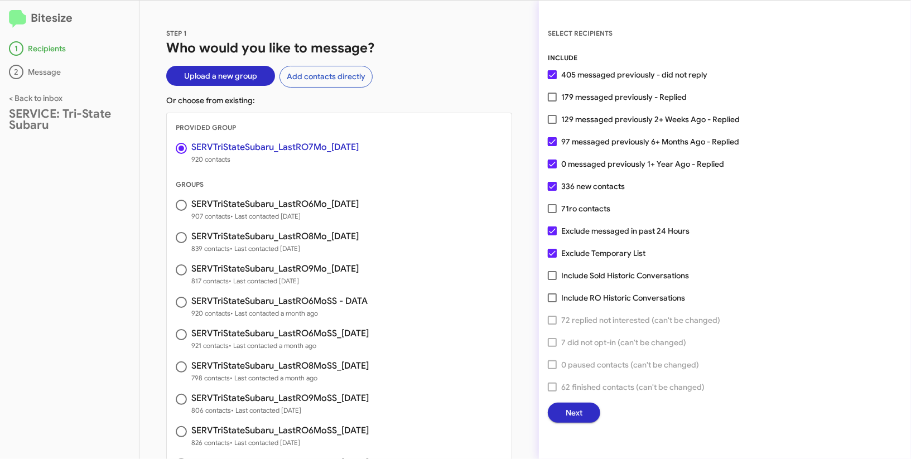
click at [578, 418] on span "Next" at bounding box center [574, 413] width 17 height 20
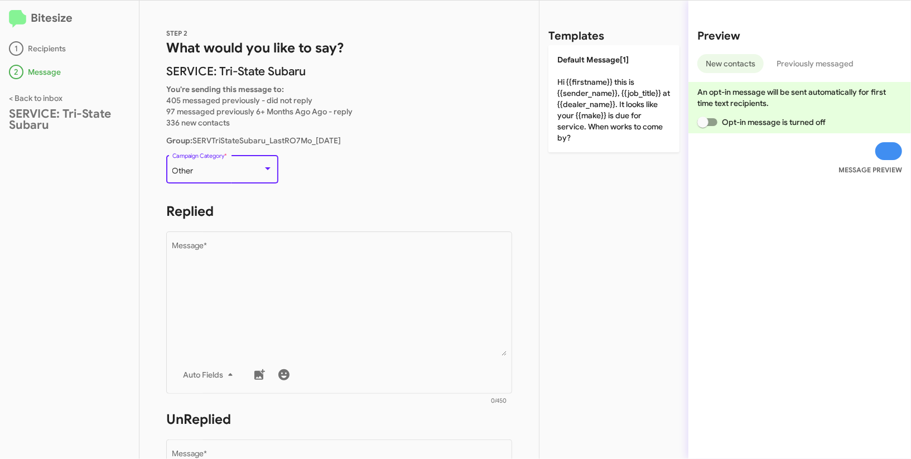
click at [241, 175] on div "Other" at bounding box center [217, 171] width 90 height 9
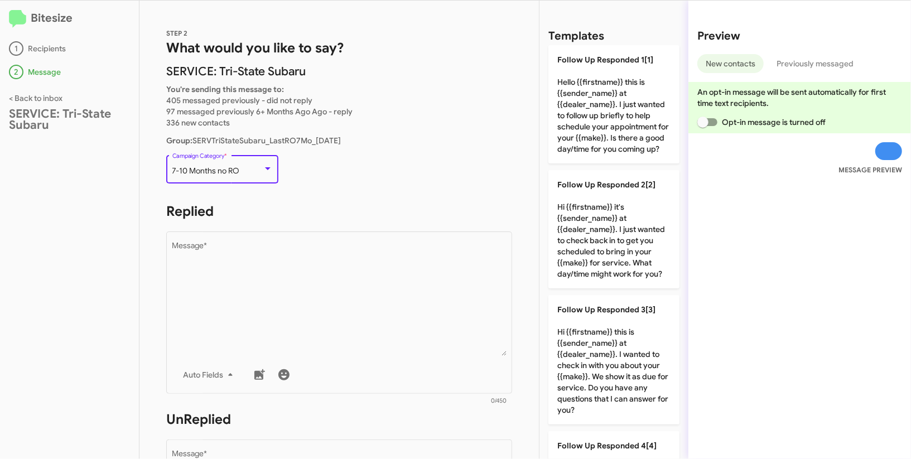
scroll to position [117, 0]
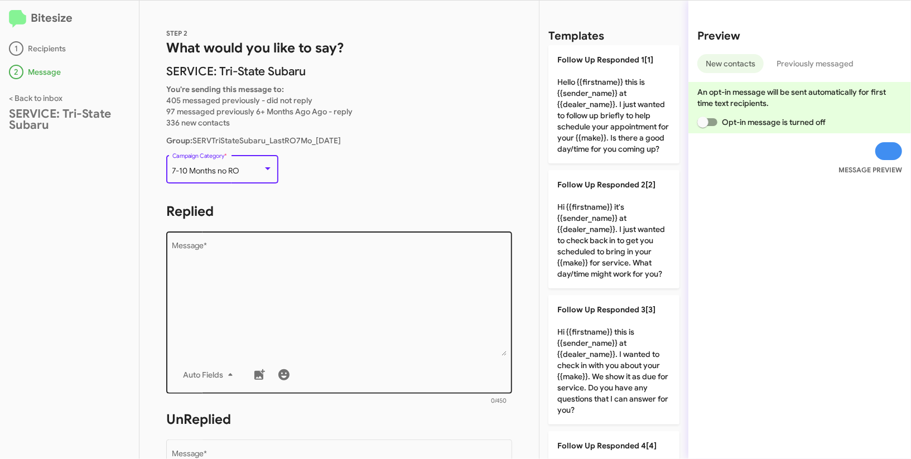
click at [438, 284] on textarea "Message *" at bounding box center [339, 299] width 334 height 114
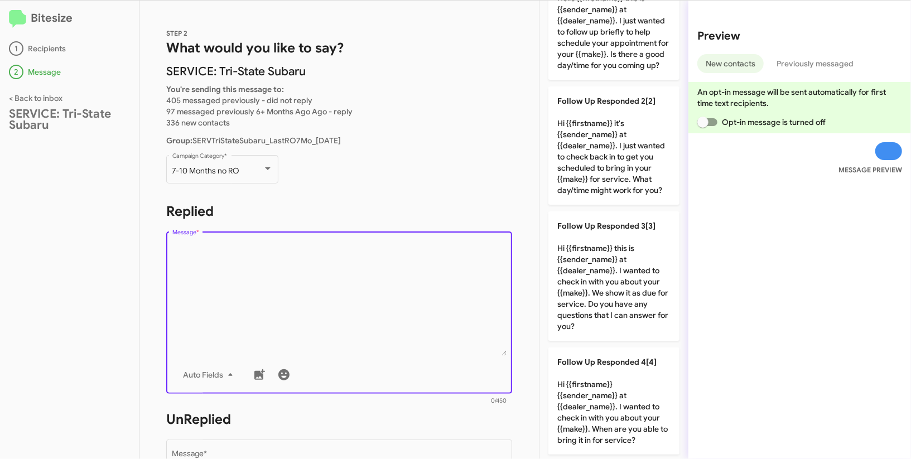
scroll to position [125, 0]
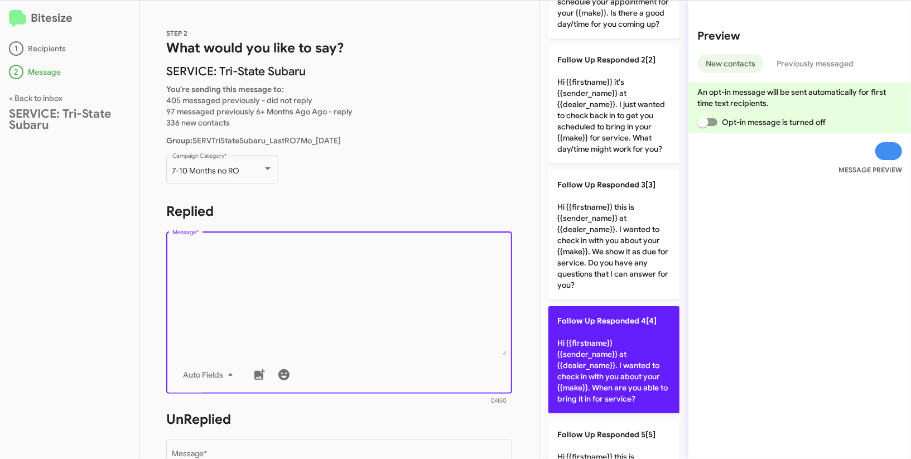
click at [642, 349] on p "Follow Up Responded 4[4] Hi {{firstname}} {{sender_name}} at {{dealer_name}}. I…" at bounding box center [614, 359] width 131 height 107
type textarea "Hi {{firstname}} {{sender_name}} at {{dealer_name}}. I wanted to check in with …"
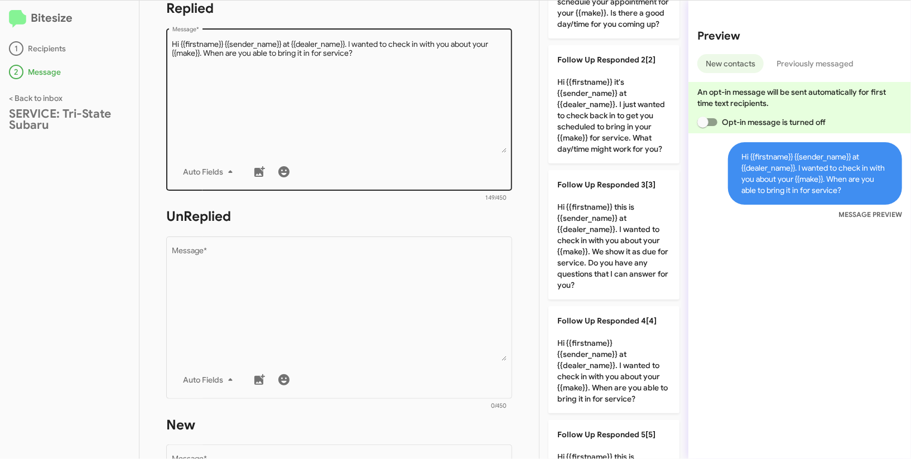
scroll to position [232, 0]
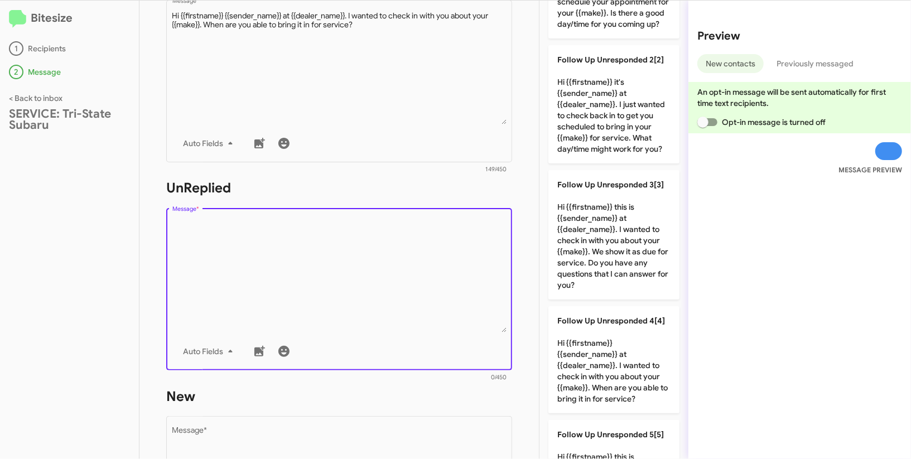
click at [429, 282] on textarea "Message *" at bounding box center [339, 276] width 334 height 114
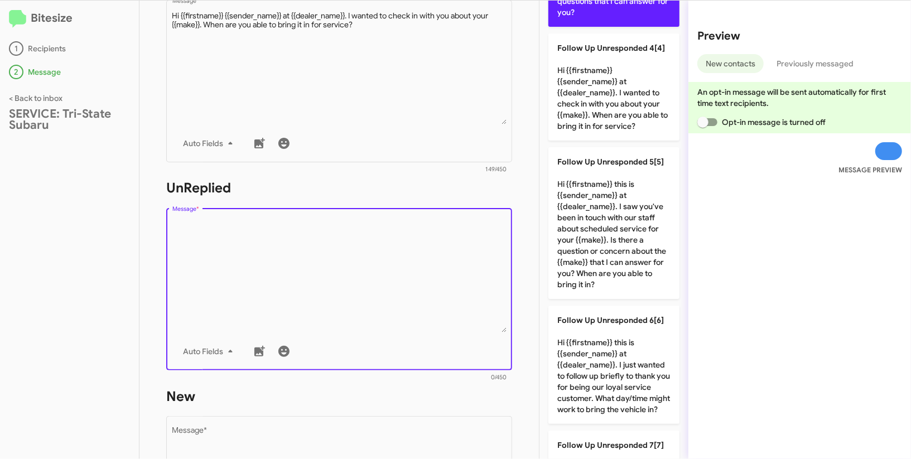
scroll to position [423, 0]
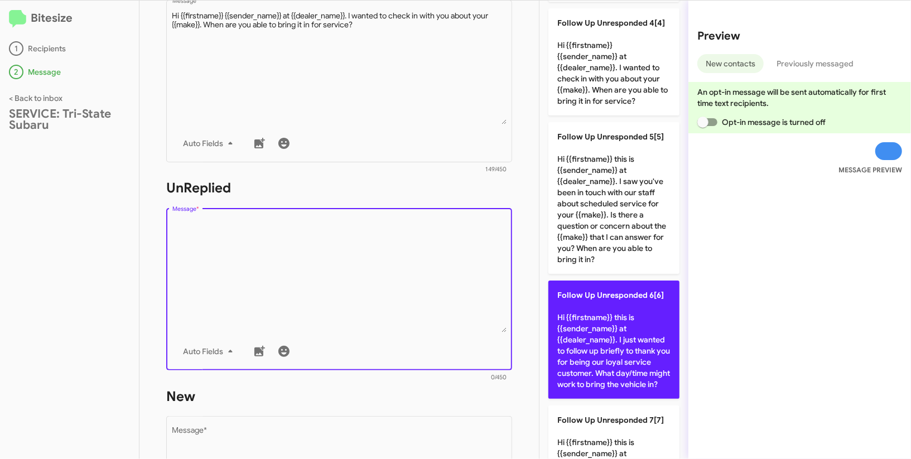
click at [608, 308] on p "Follow Up Unresponded 6[6] Hi {{firstname}} this is {{sender_name}} at {{dealer…" at bounding box center [614, 340] width 131 height 118
type textarea "Hi {{firstname}} this is {{sender_name}} at {{dealer_name}}. I just wanted to f…"
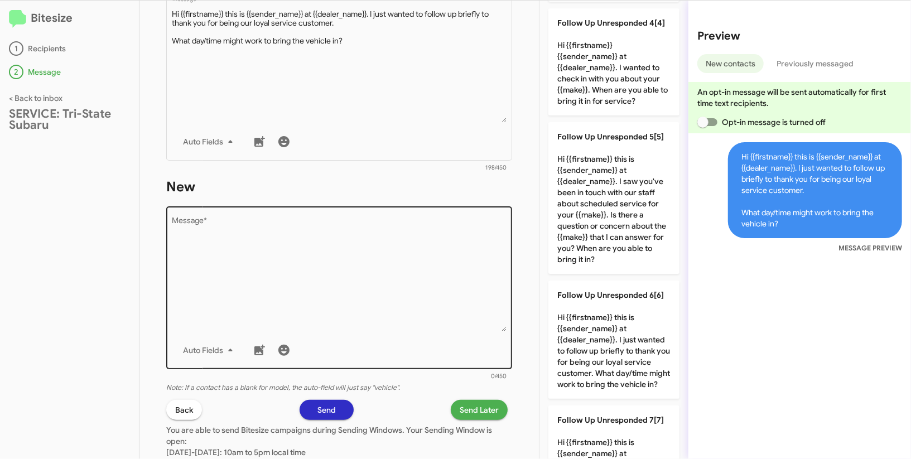
scroll to position [517, 0]
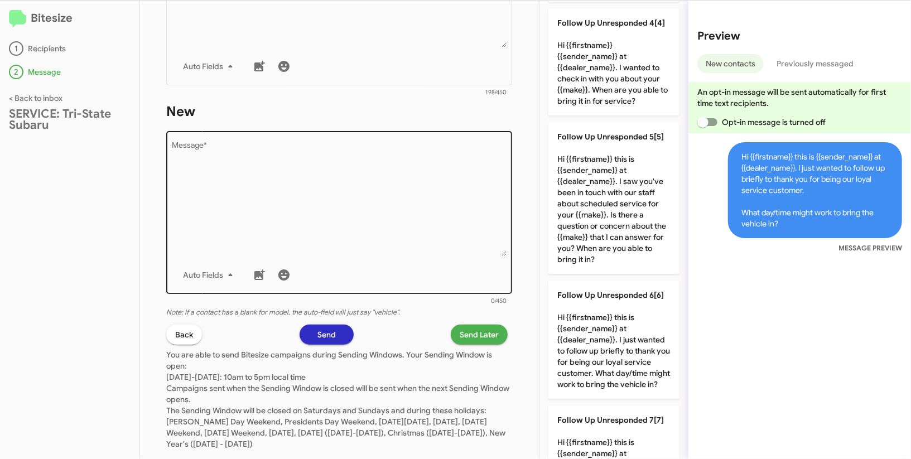
click at [377, 259] on div "Drop image here to insert Auto Fields Message *" at bounding box center [339, 211] width 334 height 165
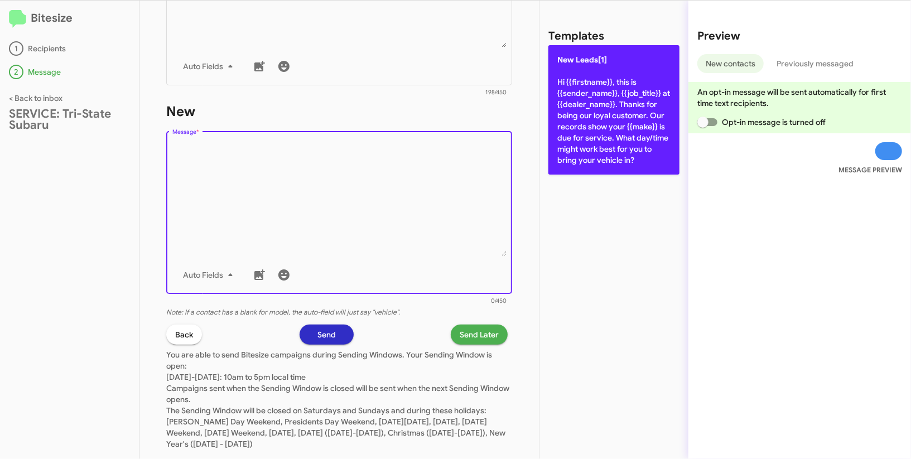
click at [565, 102] on p "New Leads[1] Hi {{firstname}}, this is {{sender_name}}, {{job_title}} at {{deal…" at bounding box center [614, 109] width 131 height 129
type textarea "Hi {{firstname}}, this is {{sender_name}}, {{job_title}} at {{dealer_name}}. Th…"
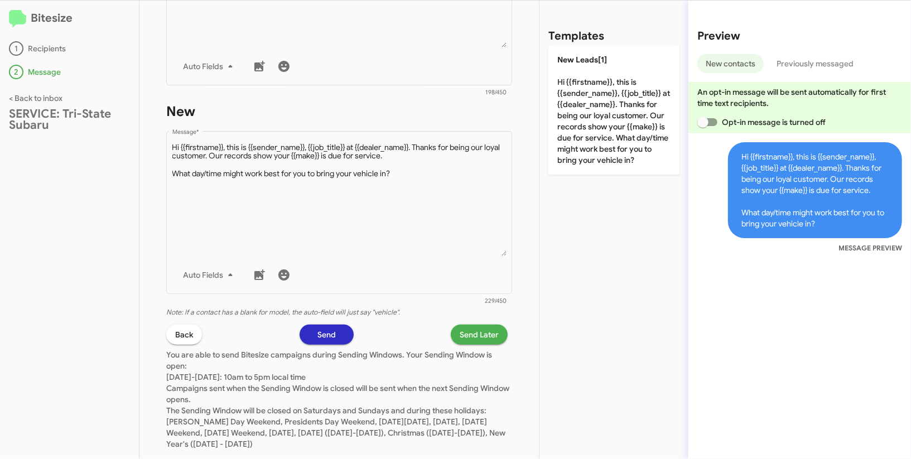
click at [484, 333] on span "Send Later" at bounding box center [479, 335] width 39 height 20
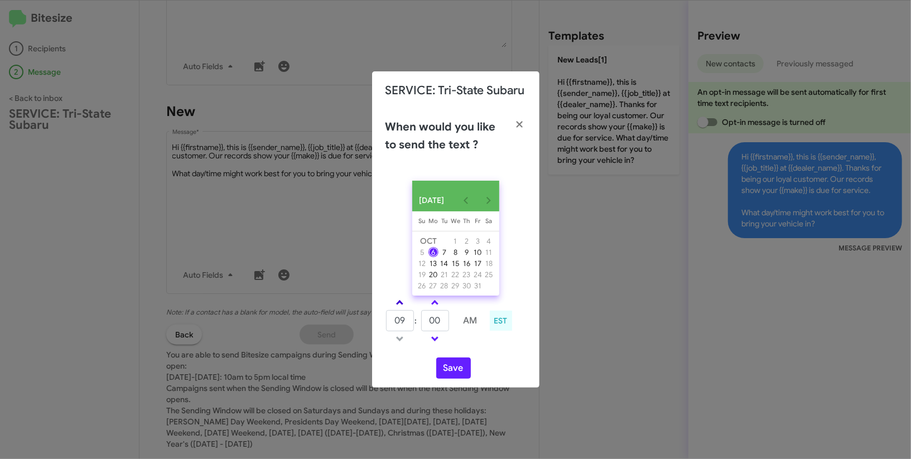
click at [406, 307] on link at bounding box center [400, 302] width 20 height 13
type input "10"
click at [436, 308] on span at bounding box center [434, 303] width 7 height 7
type input "05"
click at [455, 376] on button "Save" at bounding box center [453, 368] width 35 height 21
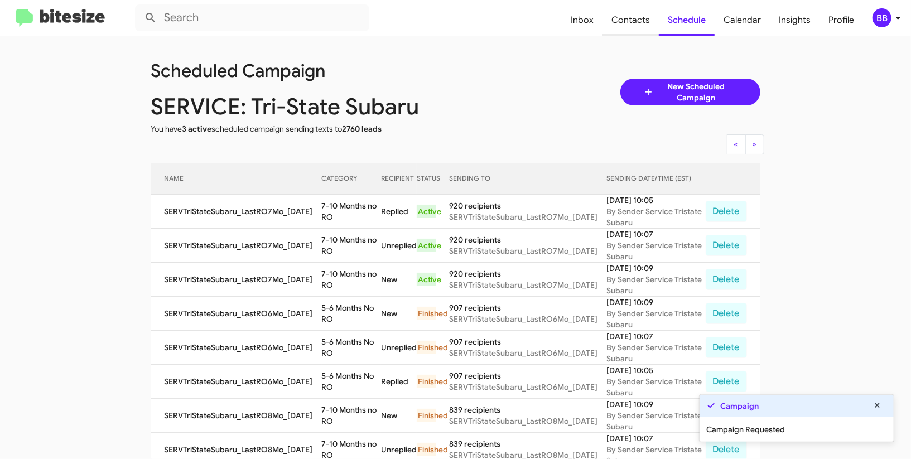
click at [626, 21] on span "Contacts" at bounding box center [631, 20] width 56 height 32
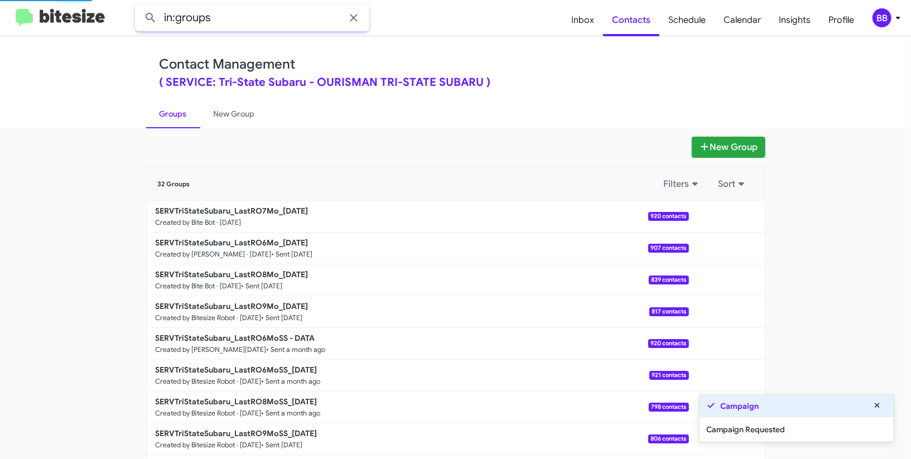
click at [249, 18] on input "in:groups" at bounding box center [252, 17] width 234 height 27
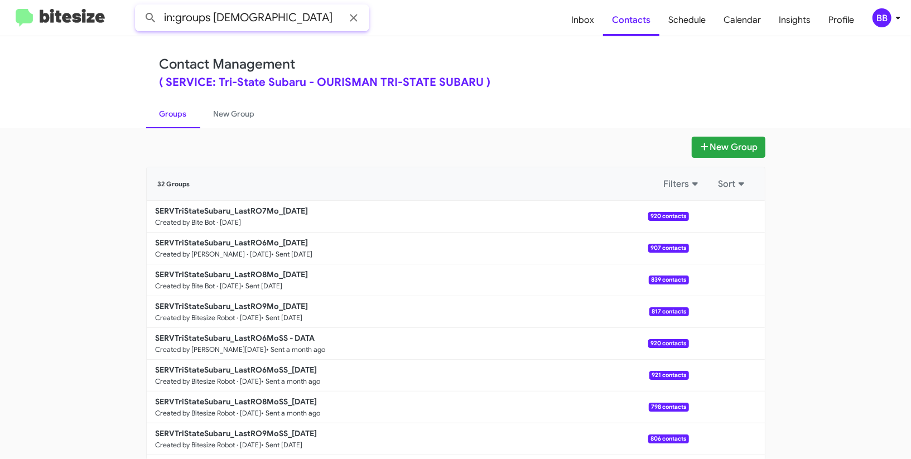
type input "in:groups 7mo"
click at [140, 7] on button at bounding box center [151, 18] width 22 height 22
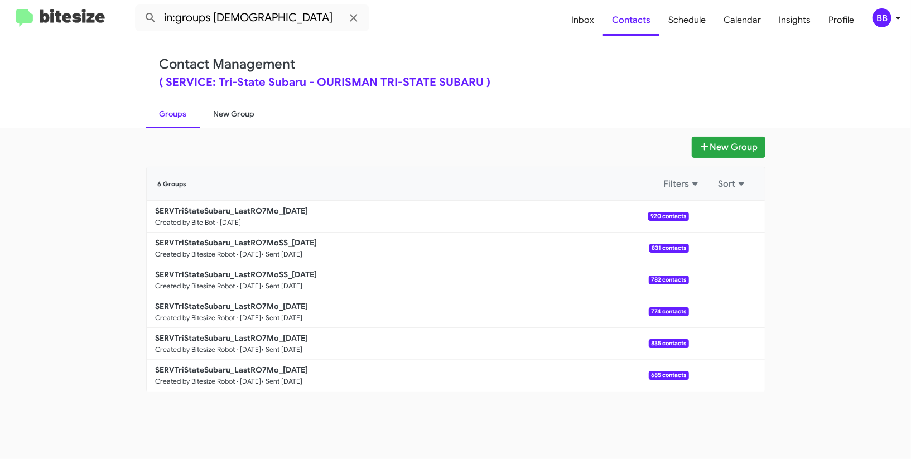
click at [239, 121] on link "New Group" at bounding box center [234, 113] width 68 height 29
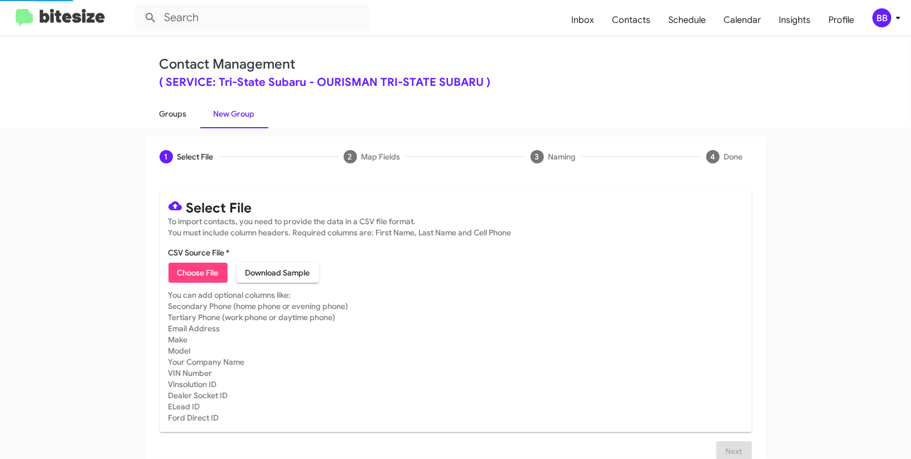
click at [177, 112] on link "Groups" at bounding box center [173, 113] width 54 height 29
type input "in:groups"
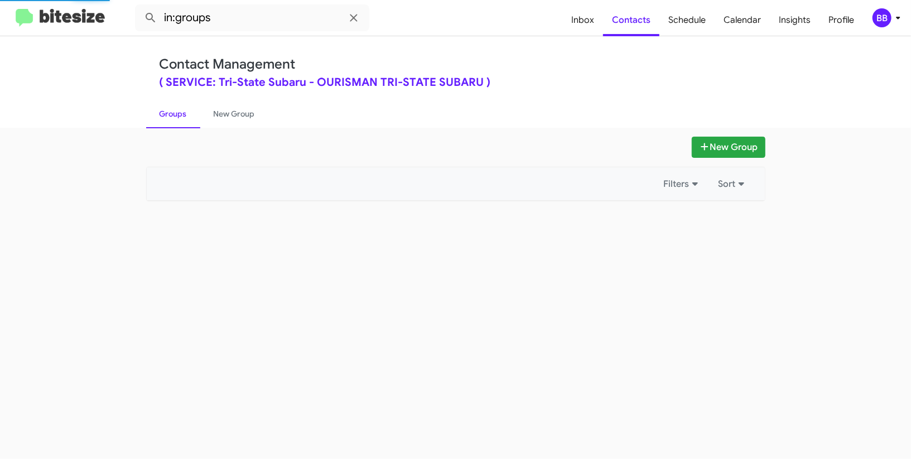
click at [177, 112] on link "Groups" at bounding box center [173, 113] width 54 height 29
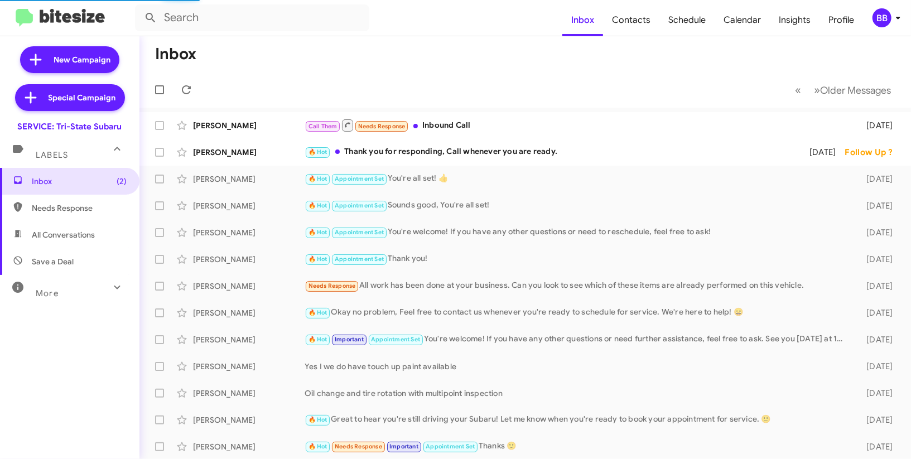
click at [889, 14] on div "BB" at bounding box center [882, 17] width 19 height 19
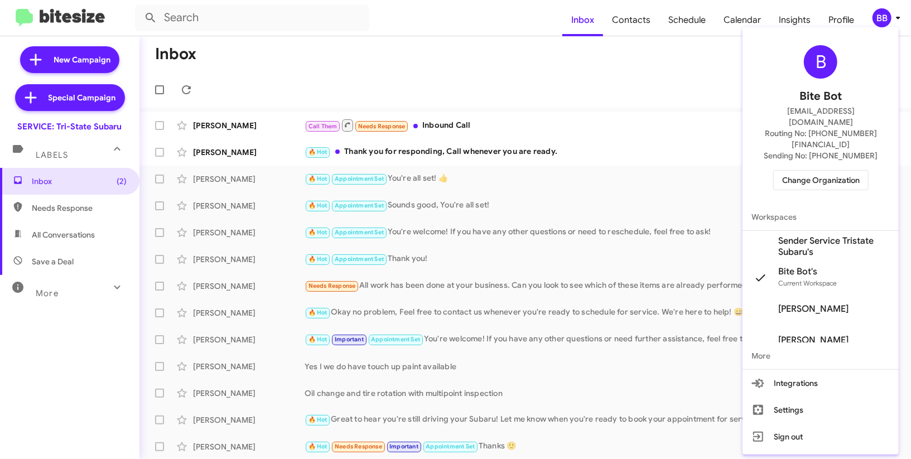
click at [812, 171] on span "Change Organization" at bounding box center [822, 180] width 78 height 19
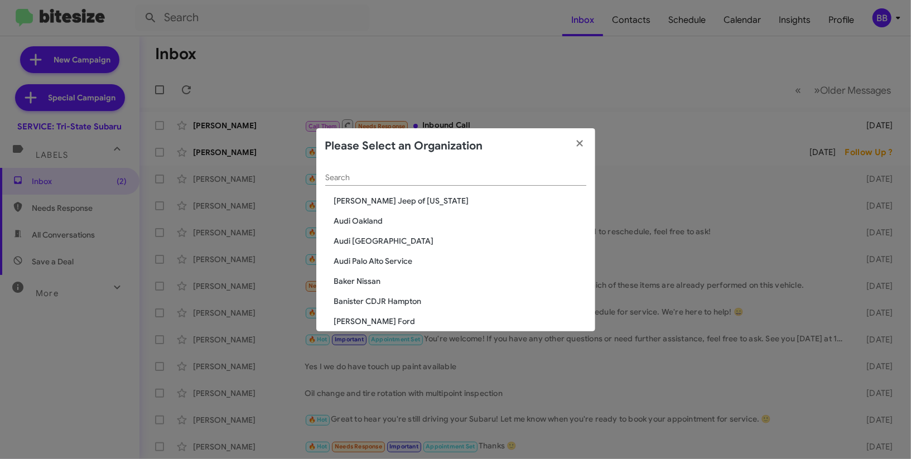
click at [342, 176] on input "Search" at bounding box center [455, 178] width 261 height 9
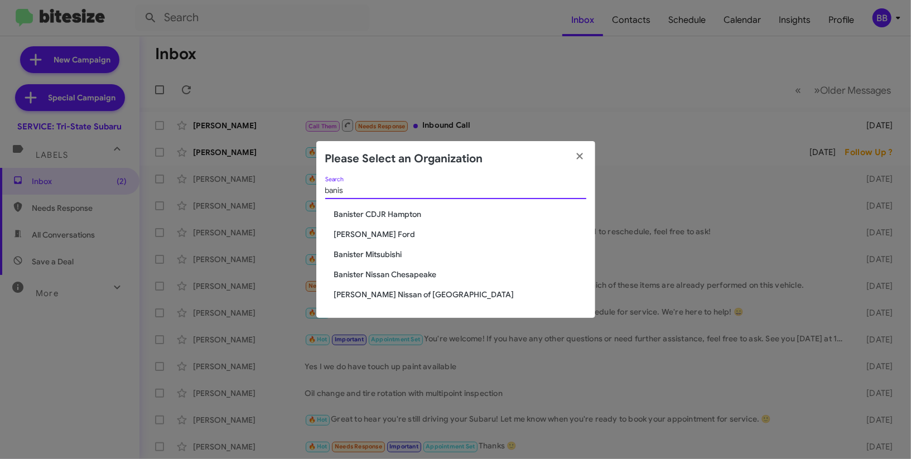
type input "banis"
click at [380, 289] on div "banis Search Banister CDJR Hampton Banister Ford Banister Mitsubishi Banister N…" at bounding box center [455, 247] width 279 height 141
click at [380, 291] on span "[PERSON_NAME] Nissan of [GEOGRAPHIC_DATA]" at bounding box center [460, 294] width 252 height 11
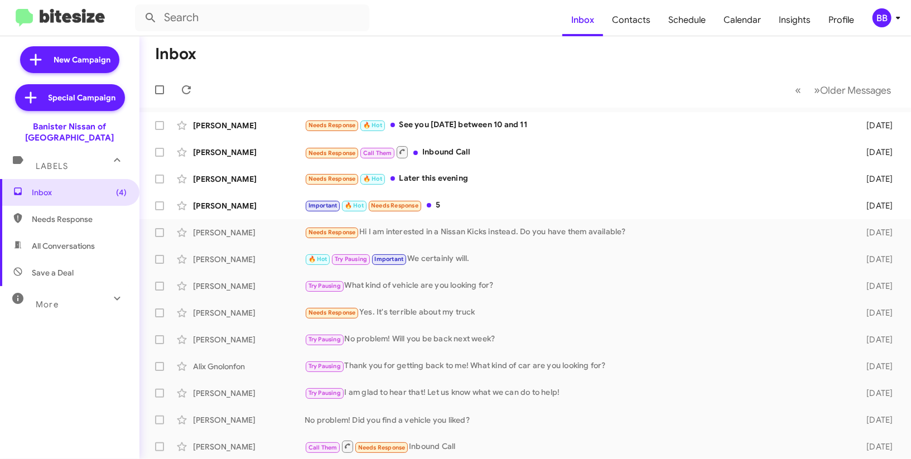
click at [890, 12] on span "BB" at bounding box center [888, 17] width 33 height 19
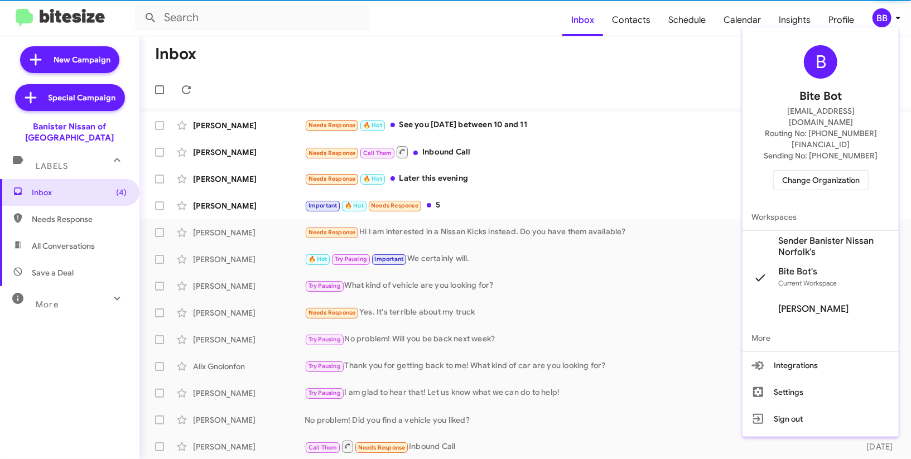
click at [835, 236] on span "Sender Banister Nissan Norfolk's" at bounding box center [835, 247] width 112 height 22
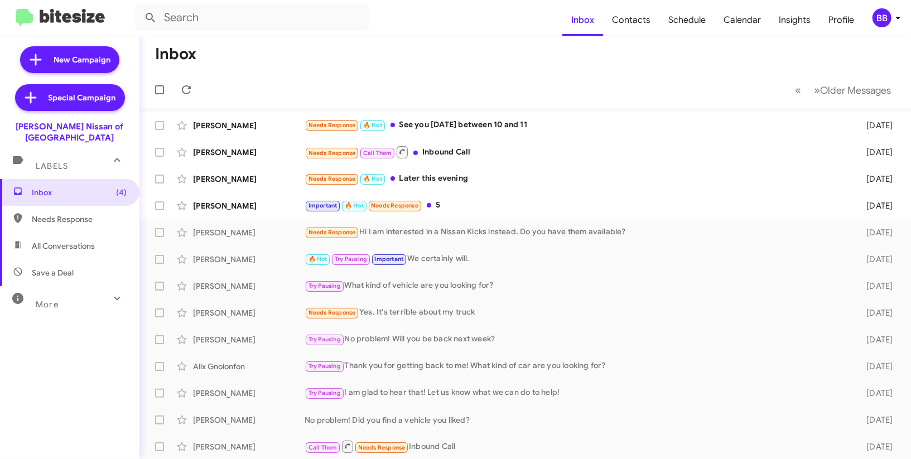
click at [882, 17] on div "BB" at bounding box center [882, 17] width 19 height 19
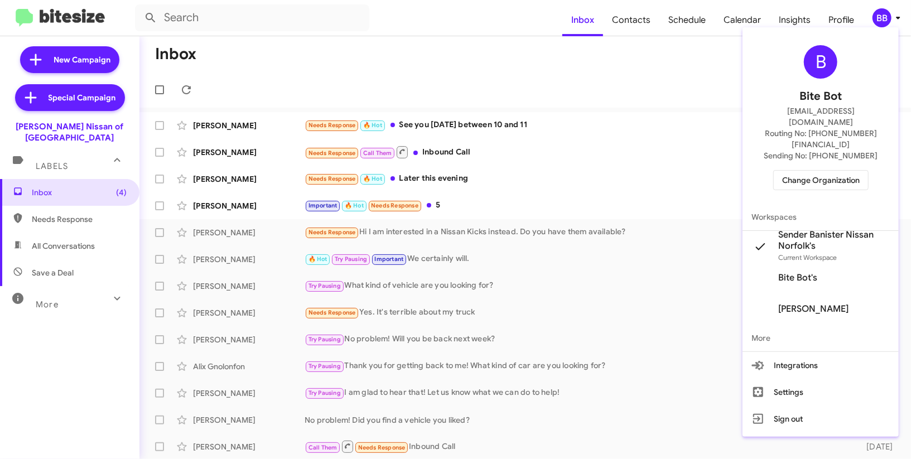
click at [726, 28] on div at bounding box center [455, 229] width 911 height 459
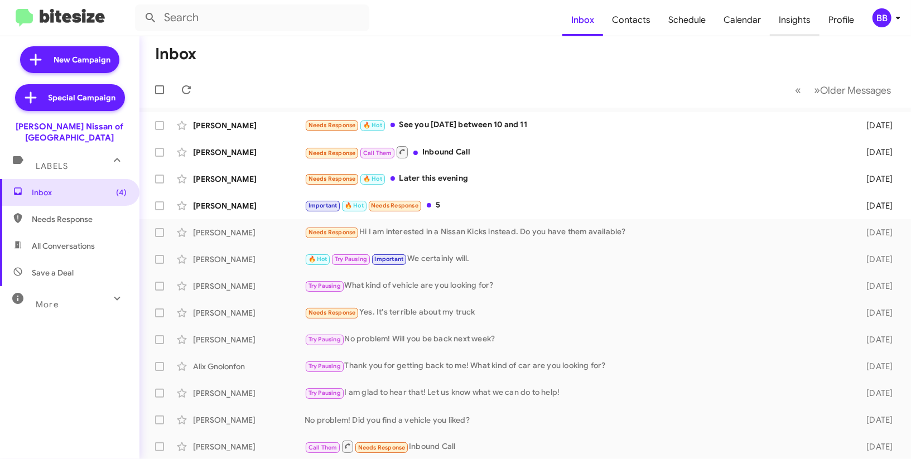
click at [806, 19] on span "Insights" at bounding box center [795, 20] width 50 height 32
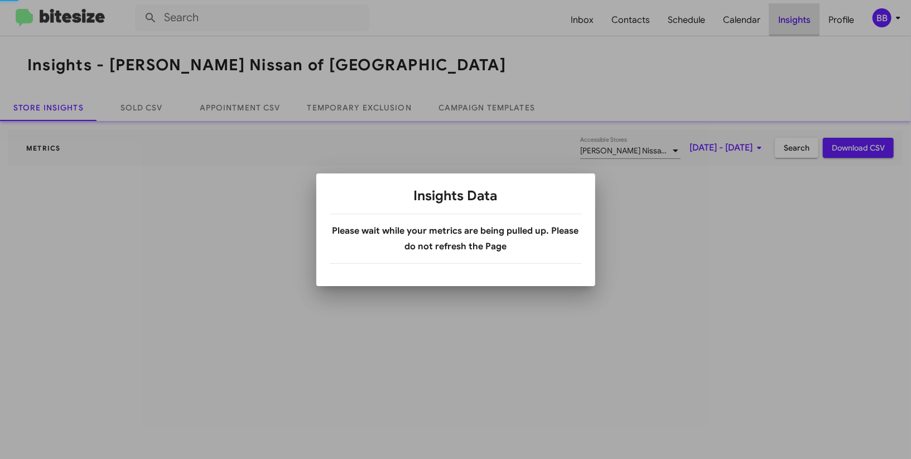
click at [806, 19] on div at bounding box center [455, 229] width 911 height 459
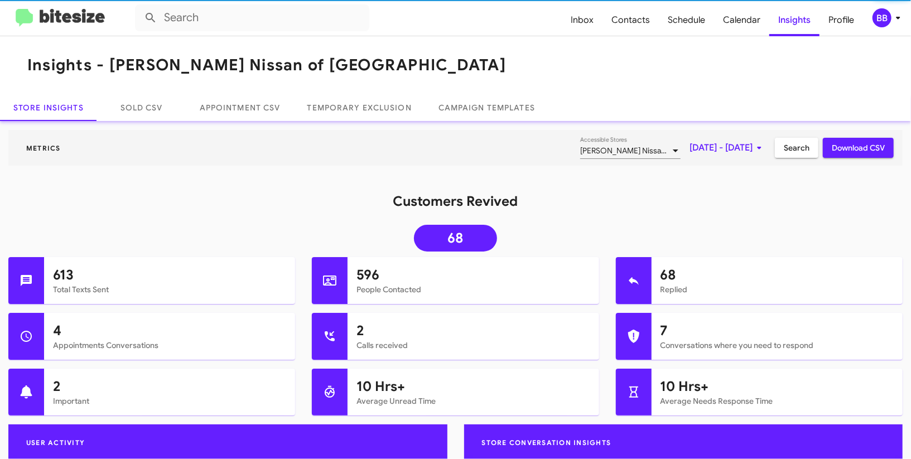
click at [887, 18] on div "BB" at bounding box center [882, 17] width 19 height 19
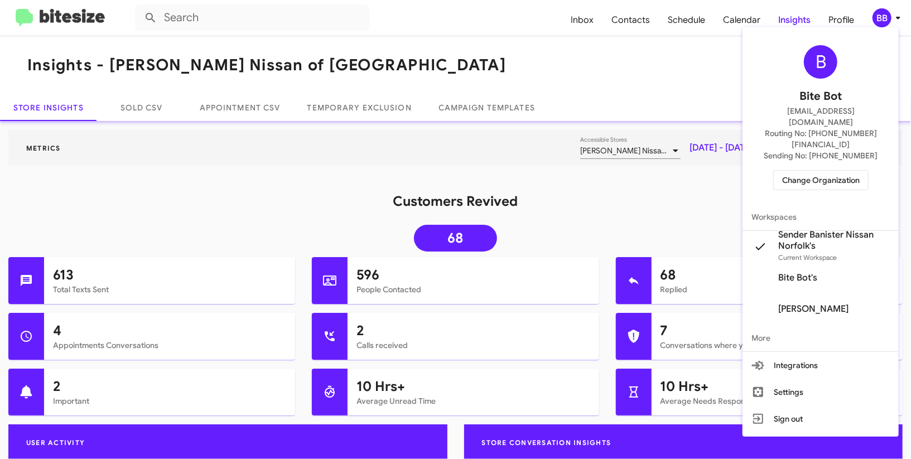
click at [887, 18] on div at bounding box center [455, 229] width 911 height 459
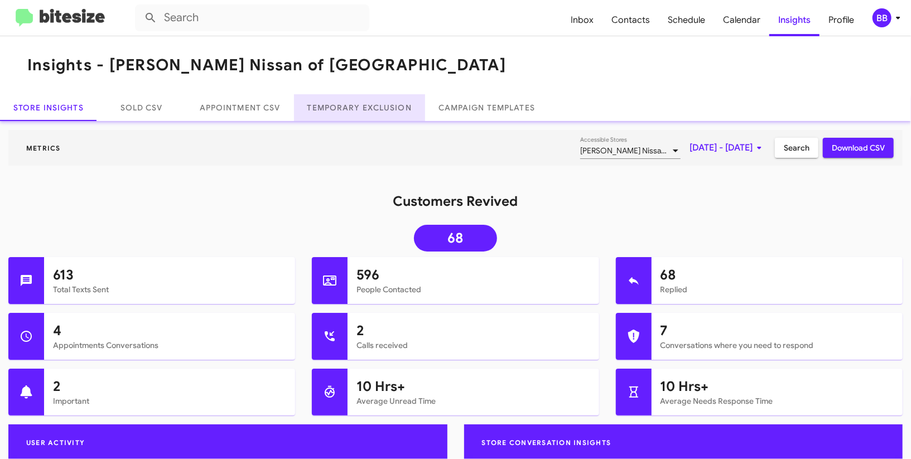
click at [368, 109] on link "Temporary Exclusion" at bounding box center [359, 107] width 131 height 27
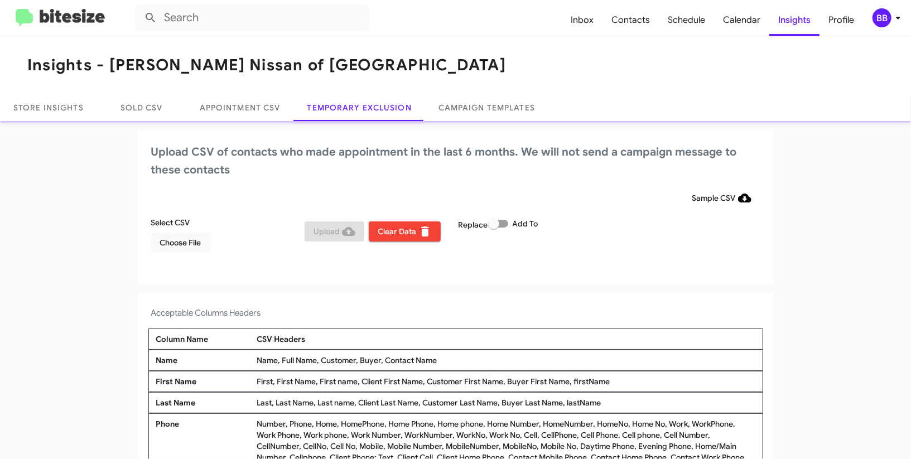
click at [497, 228] on span at bounding box center [493, 223] width 11 height 11
click at [494, 228] on input "Add To" at bounding box center [493, 228] width 1 height 1
checkbox input "true"
click at [190, 241] on span "Choose File" at bounding box center [180, 243] width 41 height 20
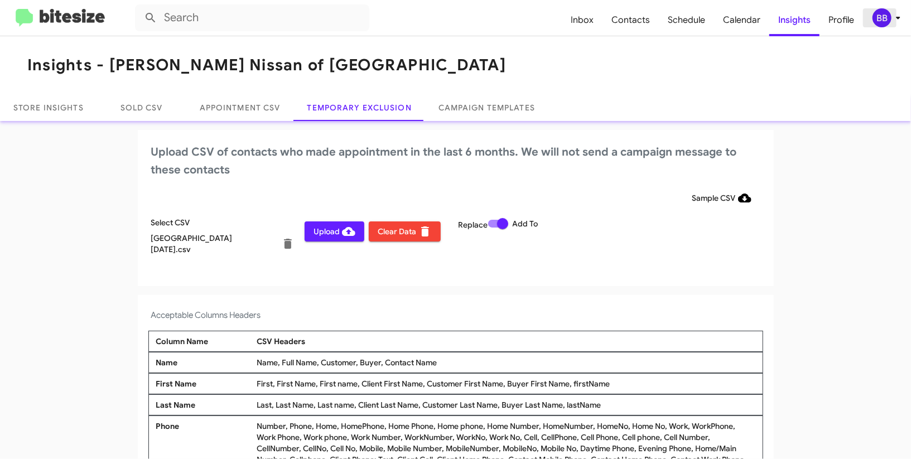
click at [894, 20] on icon at bounding box center [898, 17] width 13 height 13
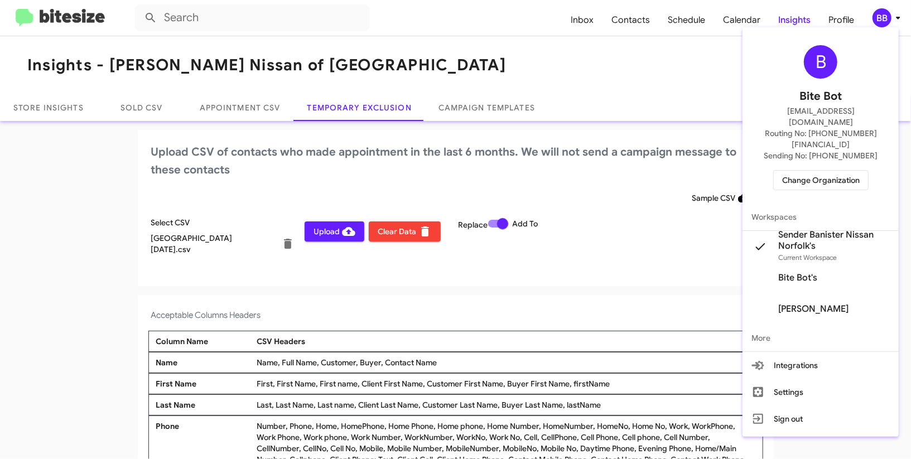
click at [894, 19] on div at bounding box center [455, 229] width 911 height 459
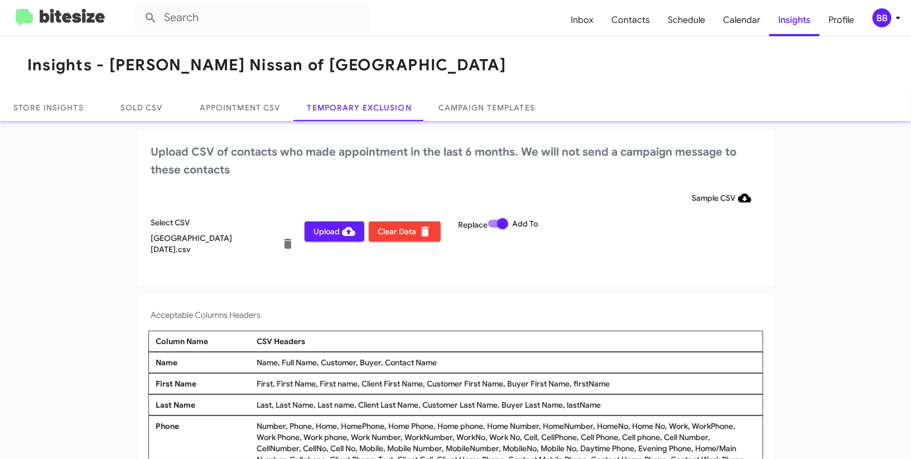
click at [884, 22] on div "BB" at bounding box center [882, 17] width 19 height 19
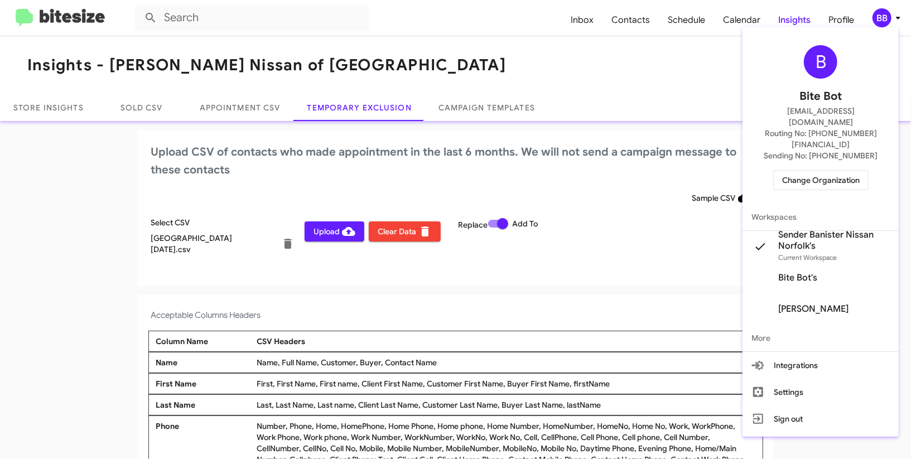
click at [884, 22] on div at bounding box center [455, 229] width 911 height 459
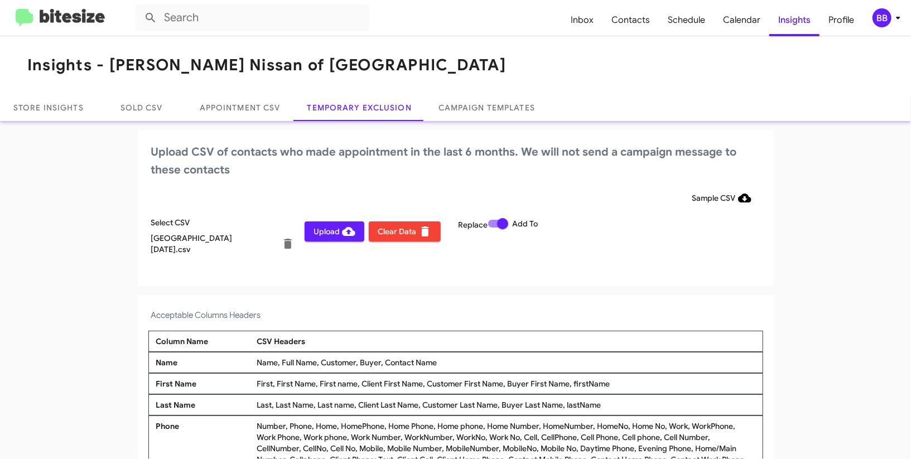
click at [328, 230] on span "Upload" at bounding box center [335, 232] width 42 height 20
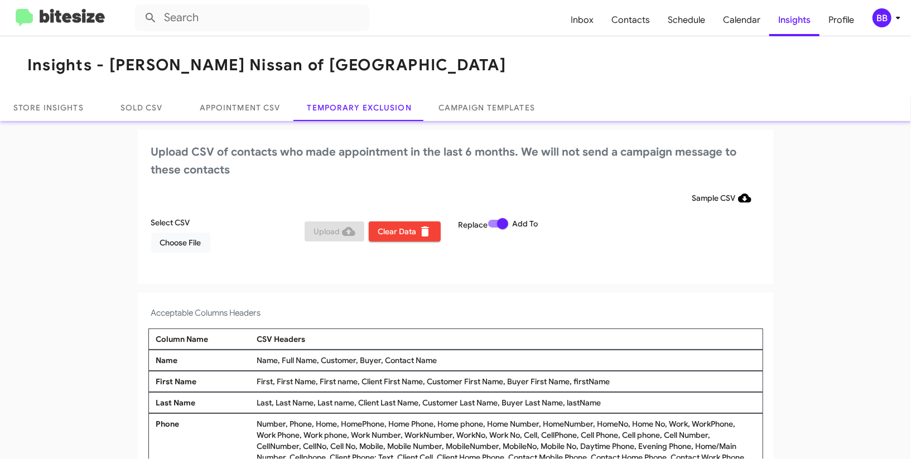
click at [885, 9] on div "BB" at bounding box center [882, 17] width 19 height 19
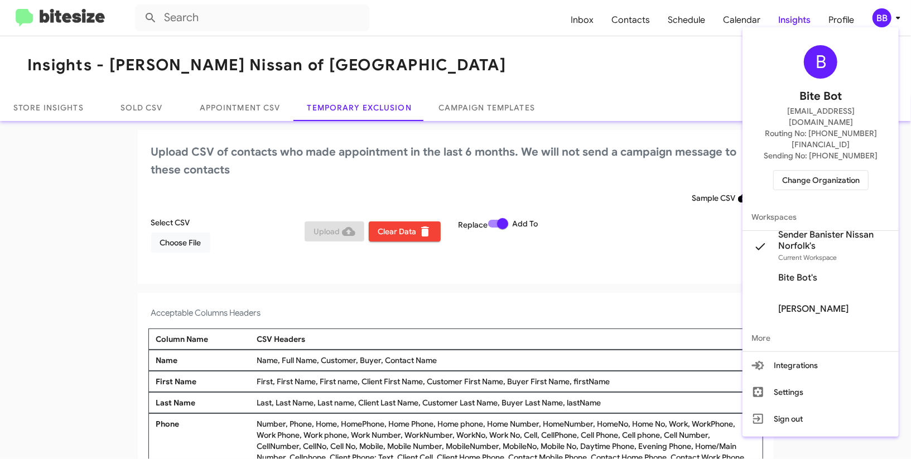
click at [808, 169] on div "B Bite Bot madoka+2@bitesize.co Routing No: +1 (757) 644-5781 Sending No: +1 (8…" at bounding box center [821, 118] width 156 height 172
click at [801, 171] on span "Change Organization" at bounding box center [822, 180] width 78 height 19
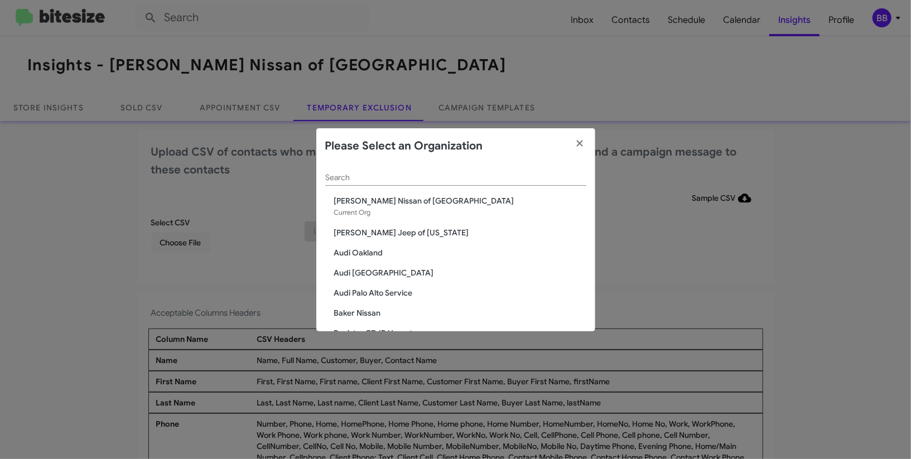
click at [404, 176] on input "Search" at bounding box center [455, 178] width 261 height 9
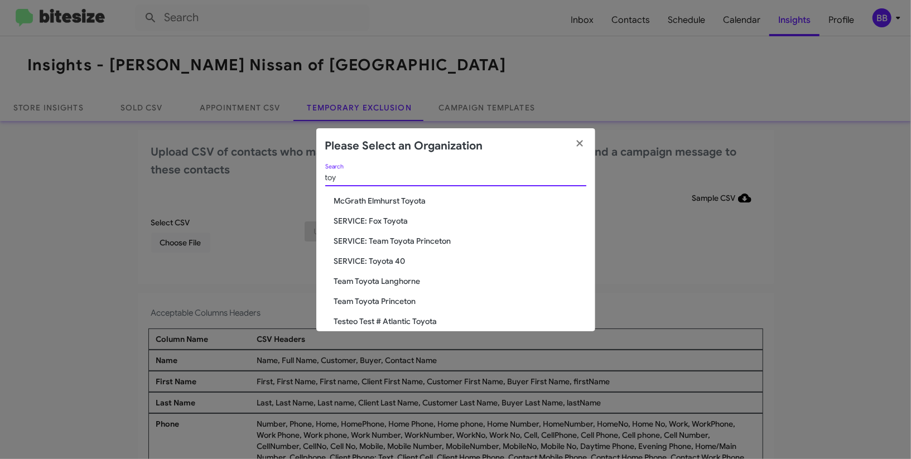
type input "toy"
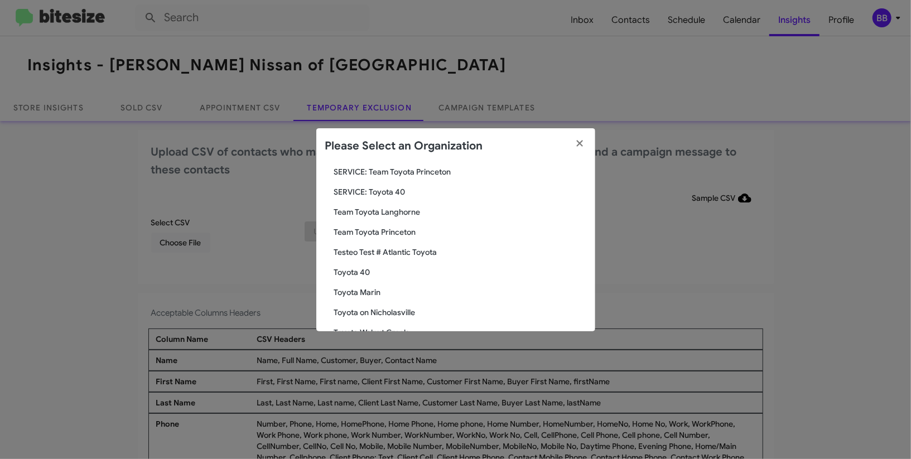
scroll to position [114, 0]
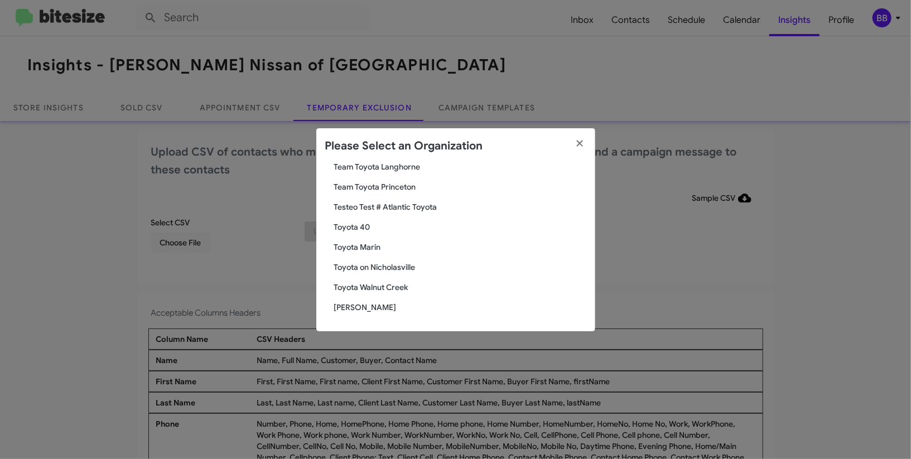
click at [395, 181] on span "Team Toyota Princeton" at bounding box center [460, 186] width 252 height 11
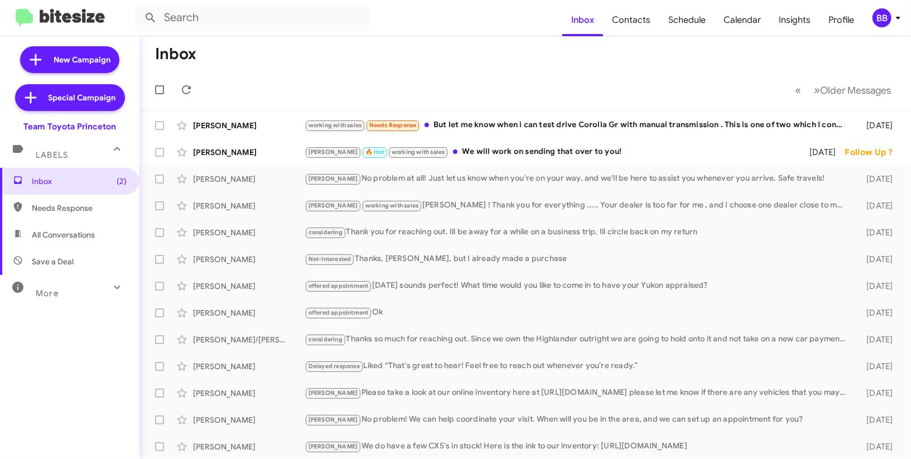
click at [891, 16] on div "BB" at bounding box center [882, 17] width 19 height 19
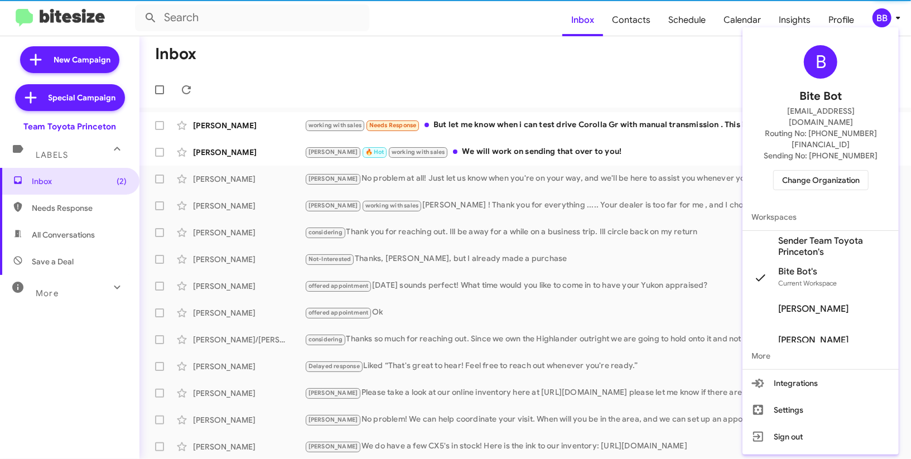
click at [850, 236] on span "Sender Team Toyota Princeton's" at bounding box center [835, 247] width 112 height 22
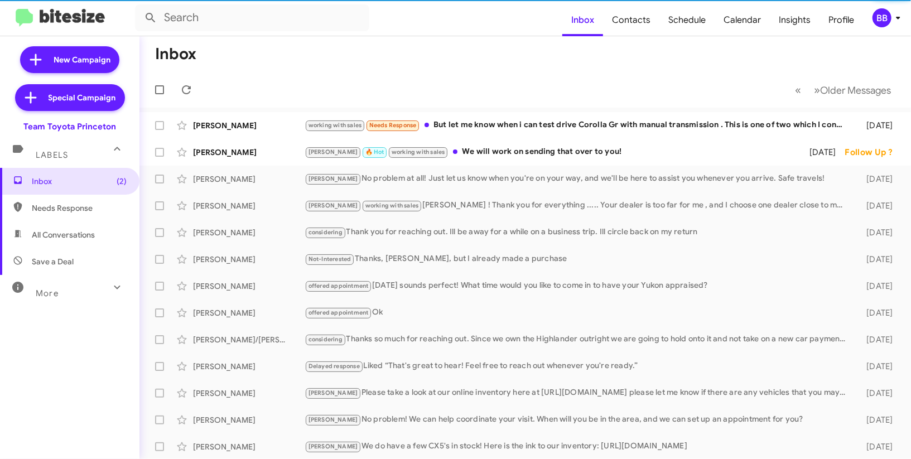
click at [794, 18] on span "Insights" at bounding box center [795, 20] width 50 height 32
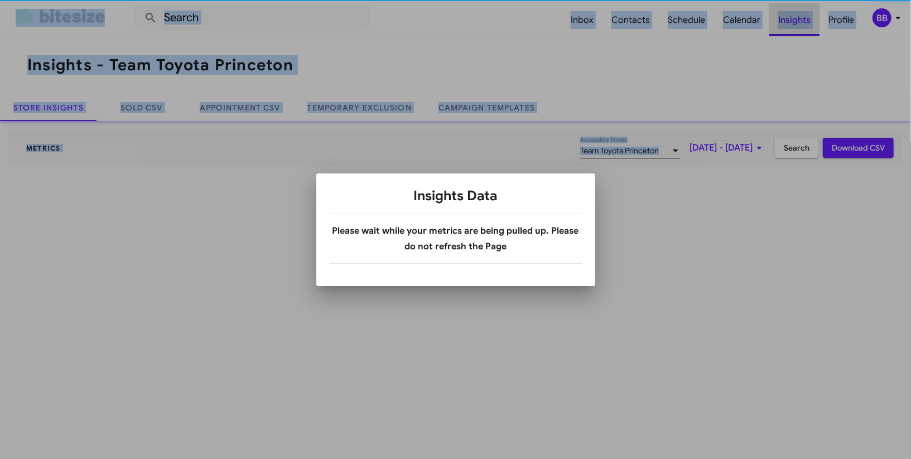
click at [794, 18] on div at bounding box center [455, 229] width 911 height 459
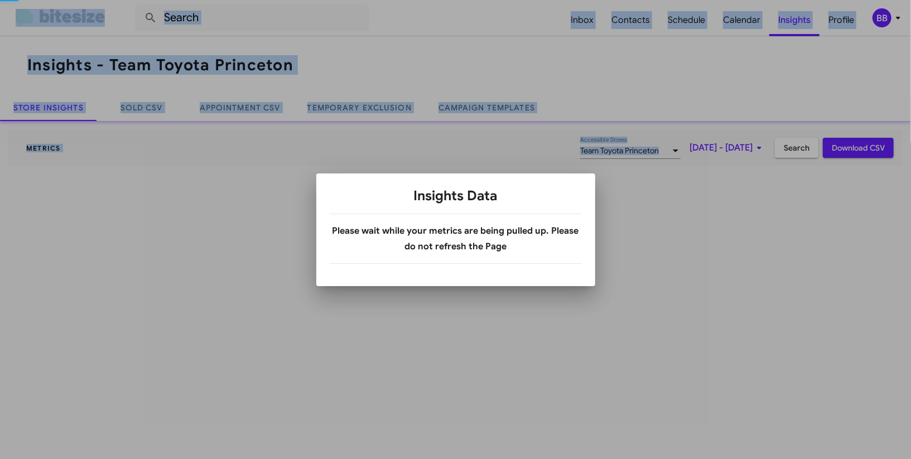
click at [794, 18] on div at bounding box center [455, 229] width 911 height 459
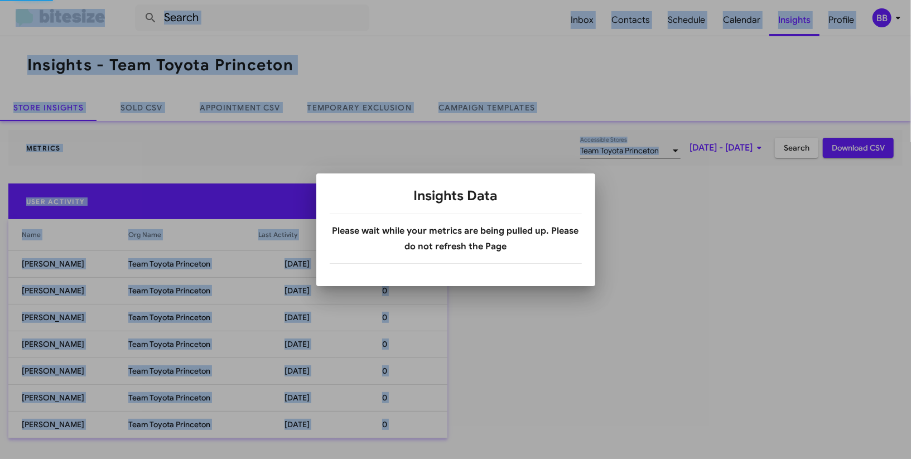
click at [794, 18] on div at bounding box center [455, 229] width 911 height 459
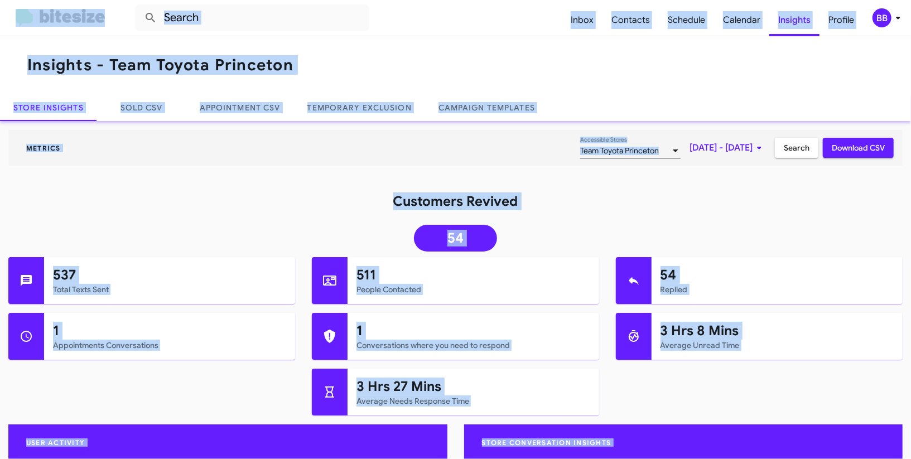
click at [874, 24] on span "BB" at bounding box center [888, 17] width 33 height 19
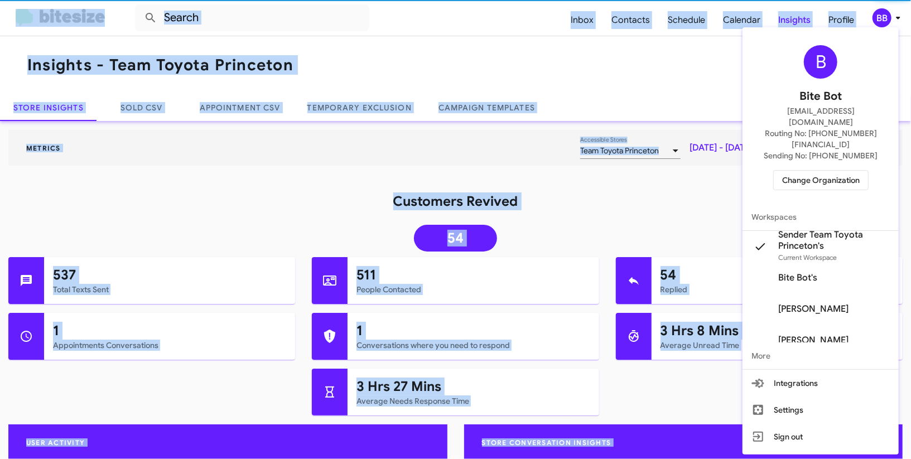
click at [874, 24] on div at bounding box center [455, 229] width 911 height 459
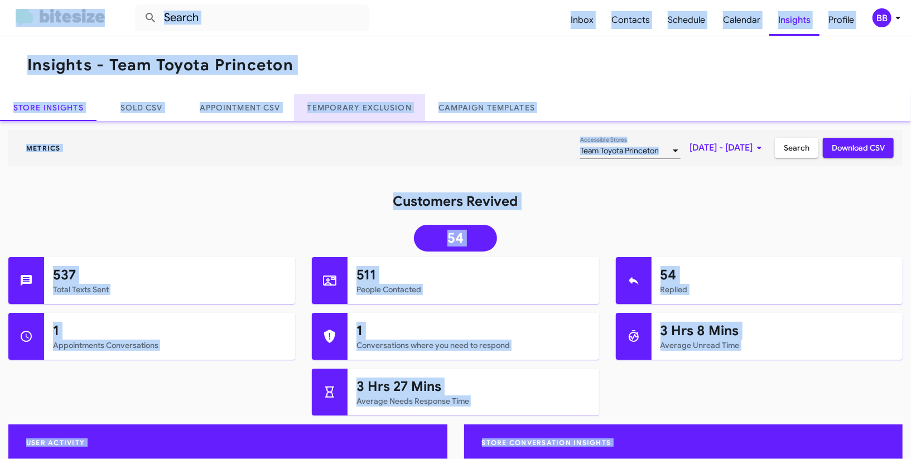
click at [354, 113] on link "Temporary Exclusion" at bounding box center [359, 107] width 131 height 27
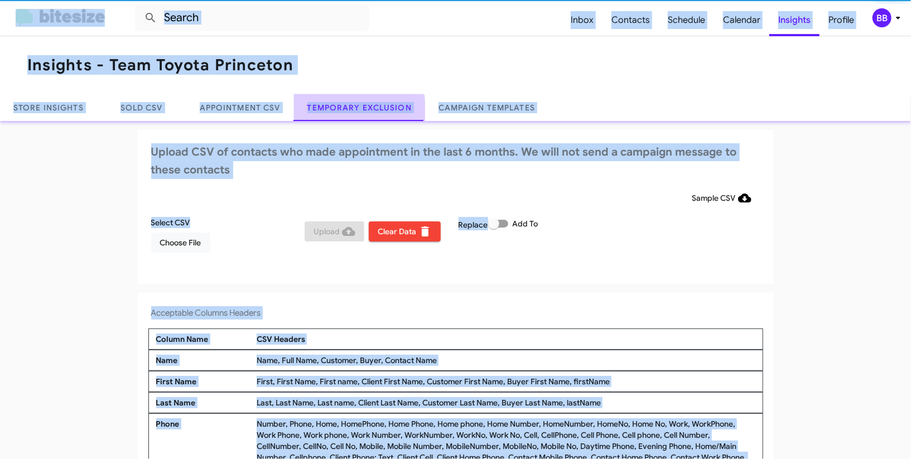
click at [354, 113] on link "Temporary Exclusion" at bounding box center [359, 107] width 131 height 27
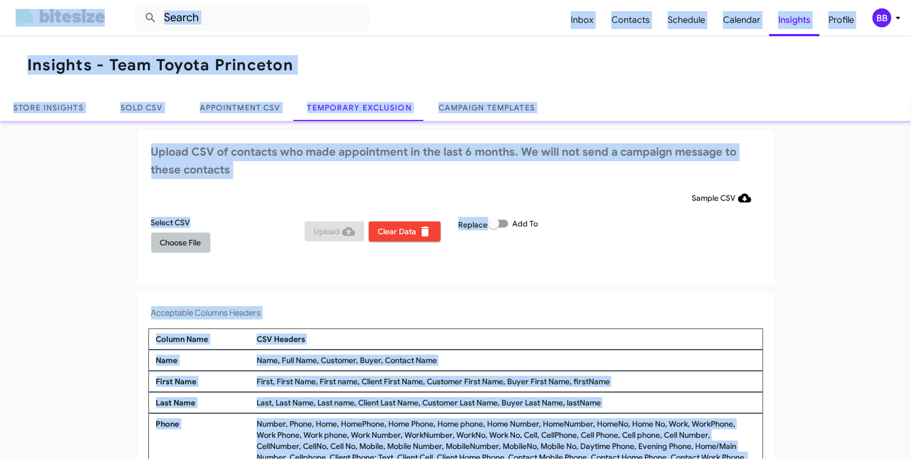
click at [194, 233] on span "Choose File" at bounding box center [180, 243] width 41 height 20
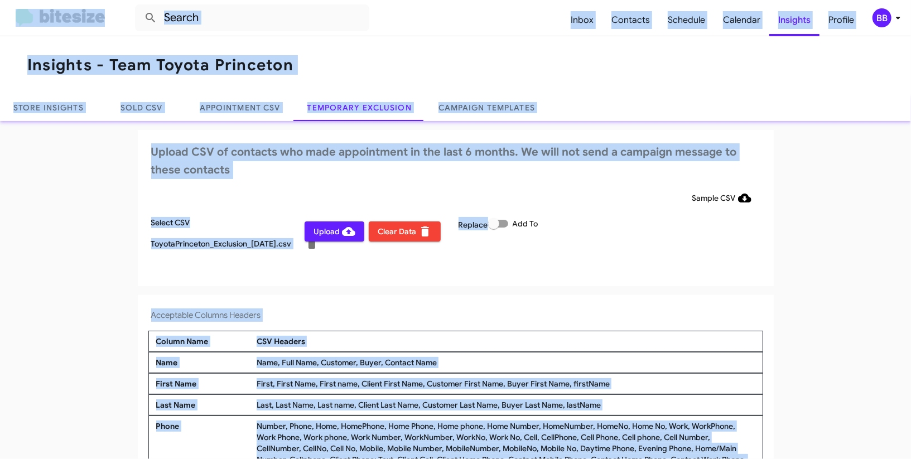
click at [539, 279] on div "Upload CSV of contacts who made appointment in the last 6 months. We will not s…" at bounding box center [456, 208] width 636 height 156
click at [878, 23] on div "BB" at bounding box center [882, 17] width 19 height 19
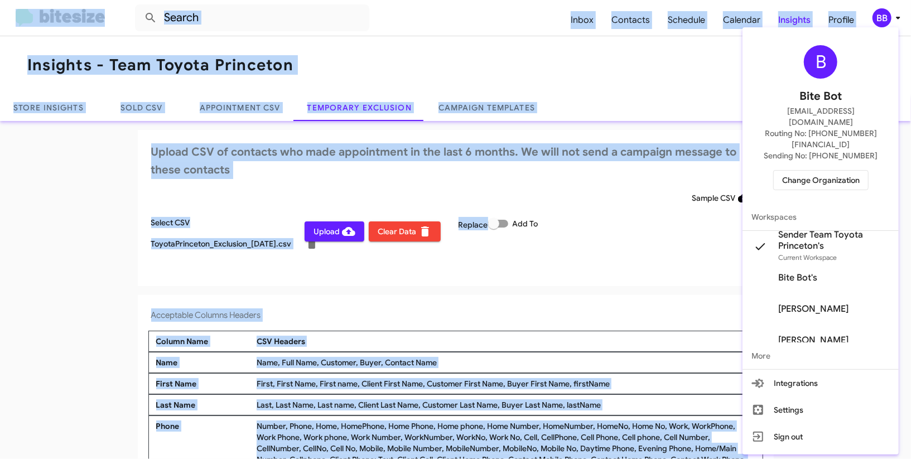
click at [878, 23] on div at bounding box center [455, 229] width 911 height 459
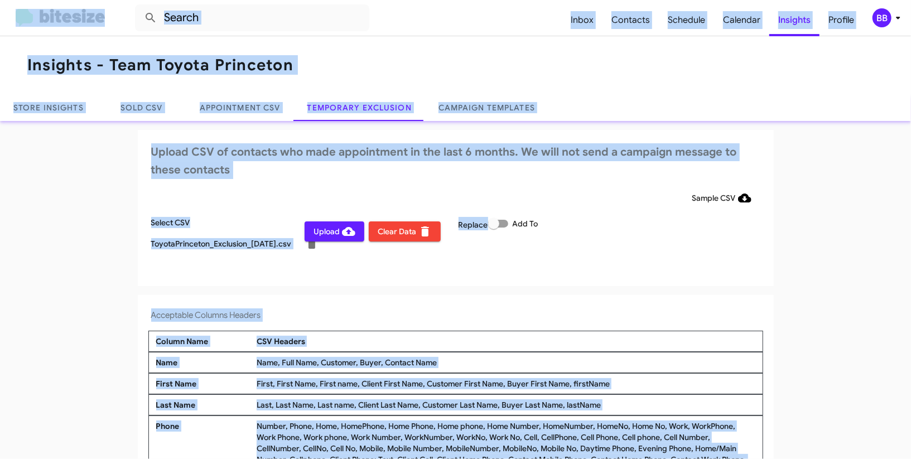
click at [334, 232] on span "Upload" at bounding box center [335, 232] width 42 height 20
